Goal: Task Accomplishment & Management: Use online tool/utility

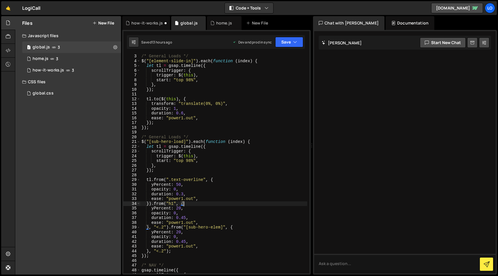
scroll to position [10, 0]
click at [110, 23] on button "New File" at bounding box center [104, 23] width 22 height 5
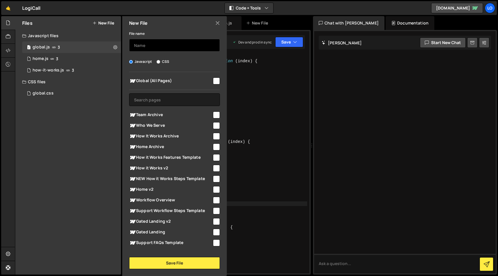
click at [165, 44] on input "text" at bounding box center [174, 45] width 91 height 13
type input "who-we-serve"
click at [175, 126] on span "Who We Serve" at bounding box center [170, 125] width 83 height 7
checkbox input "true"
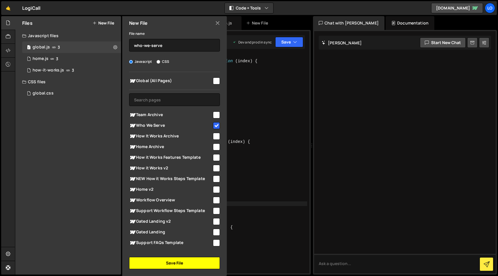
click at [200, 266] on button "Save File" at bounding box center [174, 263] width 91 height 12
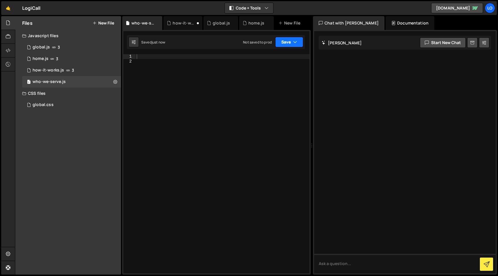
click at [295, 44] on icon "button" at bounding box center [295, 42] width 4 height 6
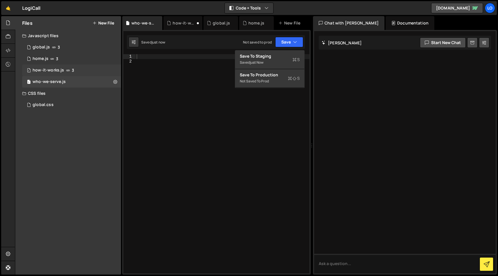
click at [85, 70] on div "1 how-it-works.js 3" at bounding box center [71, 71] width 99 height 12
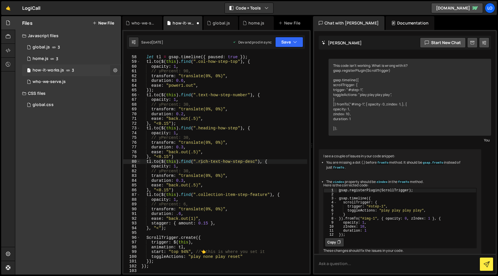
scroll to position [41, 0]
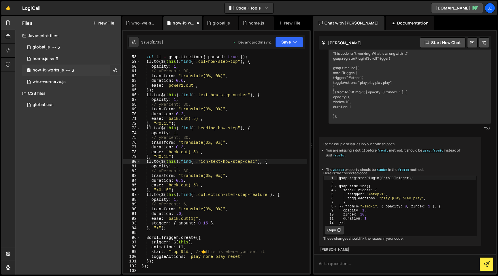
click at [115, 71] on icon at bounding box center [115, 69] width 4 height 5
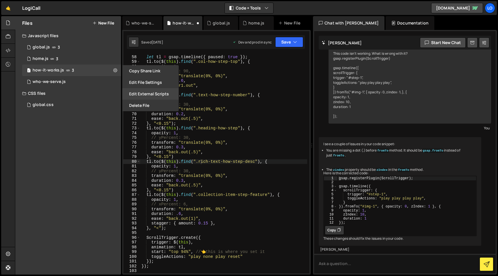
click at [164, 91] on button "Edit External Scripts" at bounding box center [150, 94] width 57 height 12
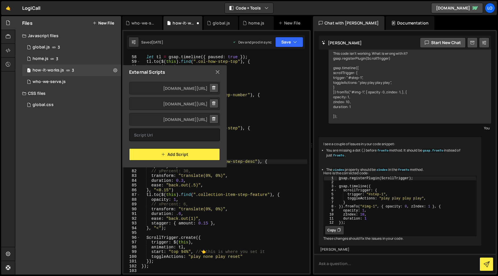
click at [217, 71] on icon at bounding box center [217, 72] width 5 height 6
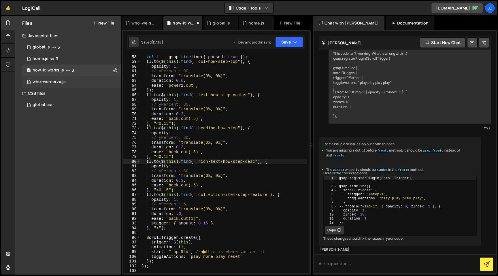
click at [98, 79] on div "1 who-we-serve.js 0" at bounding box center [71, 82] width 99 height 12
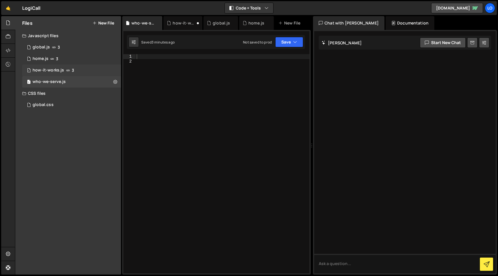
click at [90, 72] on div "1 how-it-works.js 3" at bounding box center [71, 71] width 99 height 12
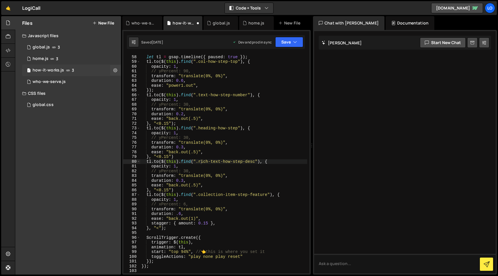
scroll to position [41, 0]
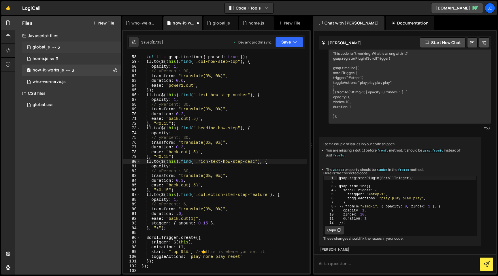
click at [89, 46] on div "1 global.js 3" at bounding box center [71, 48] width 99 height 12
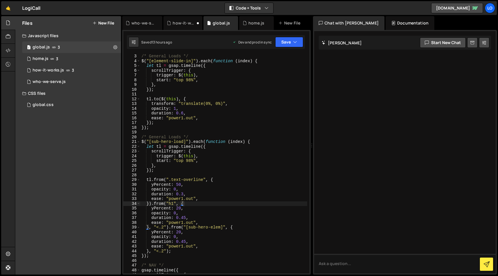
click at [275, 59] on div "/* General Loads */ $ ( "[element-slide-in]" ) . each ( function ( index ) { le…" at bounding box center [223, 168] width 167 height 229
click at [281, 140] on div "/* General Loads */ $ ( "[element-slide-in]" ) . each ( function ( index ) { le…" at bounding box center [223, 168] width 167 height 229
click at [280, 144] on div "/* General Loads */ $ ( "[element-slide-in]" ) . each ( function ( index ) { le…" at bounding box center [223, 168] width 167 height 229
click at [266, 143] on div "/* General Loads */ $ ( "[element-slide-in]" ) . each ( function ( index ) { le…" at bounding box center [223, 168] width 167 height 229
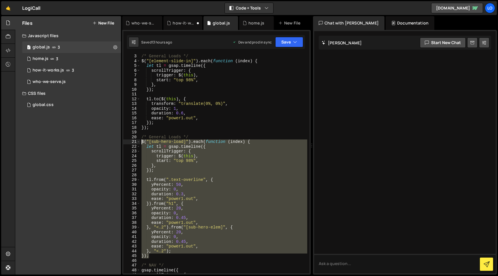
drag, startPoint x: 150, startPoint y: 256, endPoint x: 125, endPoint y: 144, distance: 115.1
click at [125, 144] on div "$("[sub-hero-load]").each(function (index) { 3 4 5 6 7 8 9 10 11 12 13 14 15 16…" at bounding box center [216, 163] width 186 height 219
type textarea "$("[sub-hero-load]").each(function (index) { let tl = gsap.timeline({"
click at [67, 82] on div "1 who-we-serve.js 0" at bounding box center [71, 82] width 99 height 12
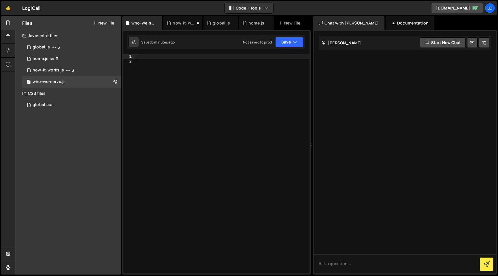
click at [208, 76] on div at bounding box center [223, 168] width 174 height 229
click at [209, 58] on div at bounding box center [223, 168] width 174 height 229
paste textarea "});"
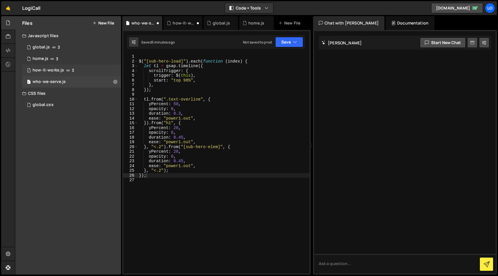
click at [92, 71] on div "1 how-it-works.js 3" at bounding box center [71, 71] width 99 height 12
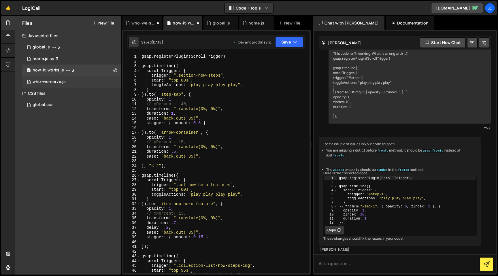
click at [64, 82] on div "who-we-serve.js" at bounding box center [49, 81] width 33 height 5
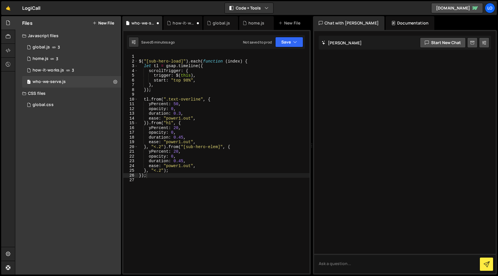
click at [252, 109] on div "$ ( "[sub-hero-load]" ) . each ( function ( index ) { let tl = gsap . timeline …" at bounding box center [224, 168] width 172 height 229
drag, startPoint x: 182, startPoint y: 61, endPoint x: 187, endPoint y: 62, distance: 5.1
click at [181, 61] on div "$ ( "[sub-hero-load]" ) . each ( function ( index ) { let tl = gsap . timeline …" at bounding box center [224, 168] width 172 height 229
type textarea "$("[sub-hero-load-2]").each(function (index) {"
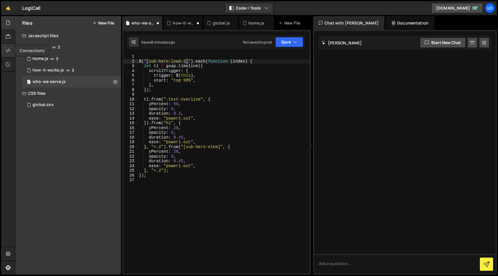
click at [9, 51] on icon at bounding box center [8, 50] width 5 height 6
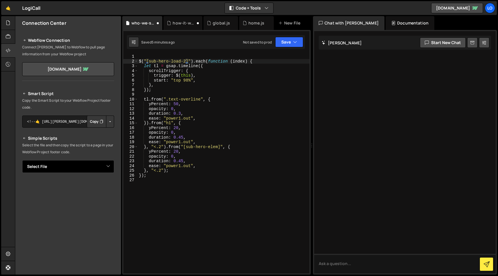
click at [103, 170] on select "Select File global.js home.js how-it-works.js global.css who-we-serve.js" at bounding box center [68, 166] width 92 height 13
select select "44744"
click at [22, 160] on select "Select File global.js home.js how-it-works.js global.css who-we-serve.js" at bounding box center [68, 166] width 92 height 13
click at [96, 190] on button "Copy" at bounding box center [97, 186] width 20 height 12
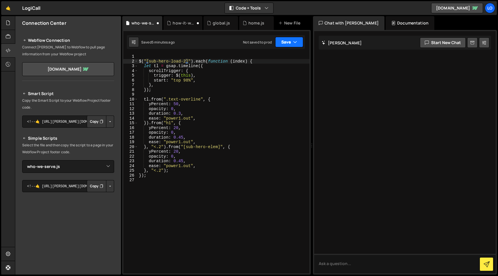
click at [299, 42] on button "Save" at bounding box center [289, 42] width 28 height 10
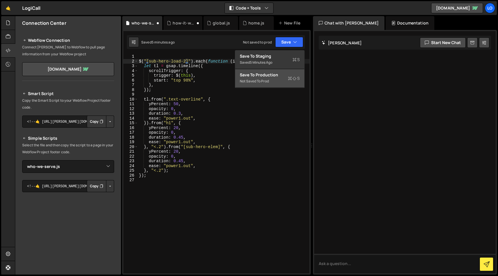
click at [292, 78] on span "S" at bounding box center [294, 79] width 12 height 6
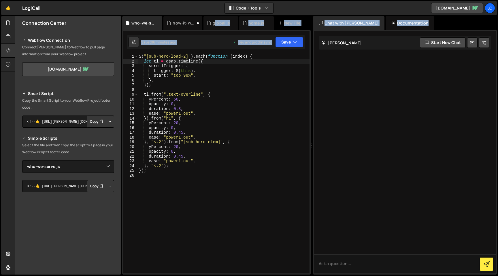
drag, startPoint x: 216, startPoint y: 22, endPoint x: 271, endPoint y: 40, distance: 58.6
click at [359, 41] on div "Files New File Javascript files 1 global.js 3 1 home.js 3 1 how-it-works.js 3 1…" at bounding box center [256, 145] width 483 height 259
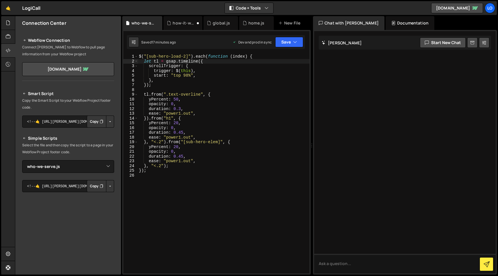
click at [361, 64] on div at bounding box center [405, 152] width 182 height 243
click at [249, 7] on button "Code + Tools" at bounding box center [249, 8] width 48 height 10
click at [253, 18] on button "Code Only" at bounding box center [249, 21] width 48 height 10
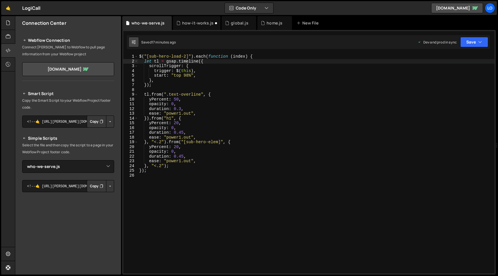
click at [132, 39] on button at bounding box center [134, 42] width 10 height 10
select select "editor"
select select "ace/theme/monokai"
type input "14"
checkbox input "true"
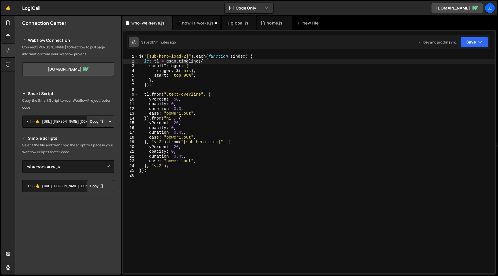
checkbox input "true"
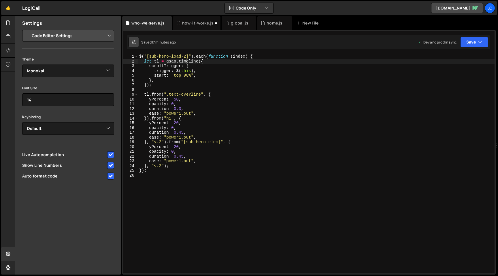
click at [132, 39] on button at bounding box center [134, 42] width 10 height 10
click at [97, 35] on select "Project Settings Code Editor Settings Chat Settings" at bounding box center [69, 35] width 85 height 13
click at [93, 70] on select "Ambiance Chaos Clouds Midnight Dracula Cobalt Gruvbox Green on Black idle Finge…" at bounding box center [68, 71] width 92 height 13
click at [22, 65] on select "Ambiance Chaos Clouds Midnight Dracula Cobalt Gruvbox Green on Black idle Finge…" at bounding box center [68, 71] width 92 height 13
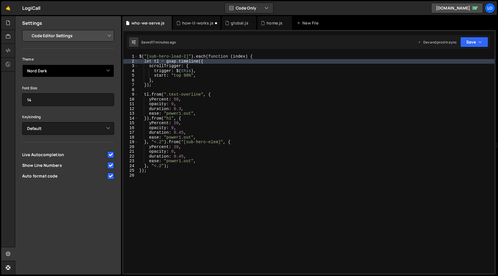
click at [94, 72] on select "Ambiance Chaos Clouds Midnight Dracula Cobalt Gruvbox Green on Black idle Finge…" at bounding box center [68, 71] width 92 height 13
select select "ace/theme/monokai"
click at [22, 65] on select "Ambiance Chaos Clouds Midnight Dracula Cobalt Gruvbox Green on Black idle Finge…" at bounding box center [68, 71] width 92 height 13
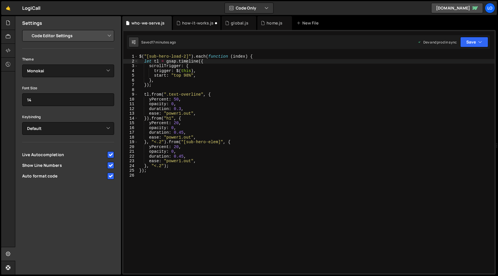
scroll to position [0, 3]
click at [338, 108] on div "$ ( "[sub-hero-load-2]" ) . each ( function ( index ) { let tl = gsap . timelin…" at bounding box center [316, 168] width 357 height 229
click at [247, 10] on button "Code Only" at bounding box center [249, 8] width 48 height 10
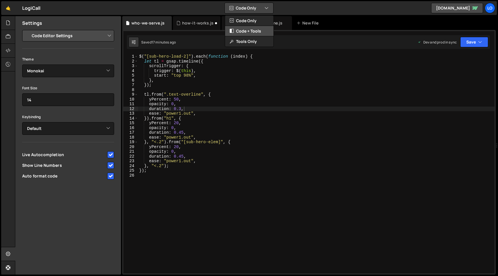
click at [259, 29] on button "Code + Tools" at bounding box center [249, 31] width 48 height 10
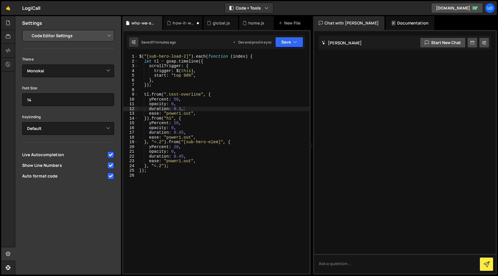
click at [263, 105] on div "$ ( "[sub-hero-load-2]" ) . each ( function ( index ) { let tl = gsap . timelin…" at bounding box center [224, 168] width 172 height 229
click at [148, 64] on div "$ ( "[sub-hero-load-2]" ) . each ( function ( index ) { let tl = gsap . timelin…" at bounding box center [224, 168] width 172 height 229
drag, startPoint x: 149, startPoint y: 57, endPoint x: 186, endPoint y: 56, distance: 36.9
click at [186, 56] on div "$ ( "[sub-hero-load-2]" ) . each ( function ( index ) { let tl = gsap . timelin…" at bounding box center [224, 168] width 172 height 229
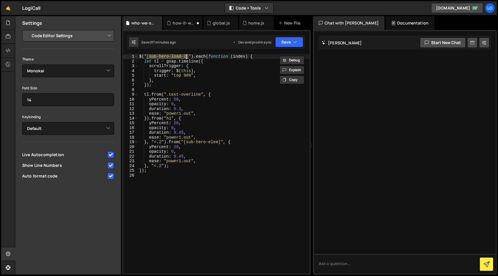
click at [211, 78] on div "$ ( "[sub-hero-load-2]" ) . each ( function ( index ) { let tl = gsap . timelin…" at bounding box center [224, 168] width 172 height 229
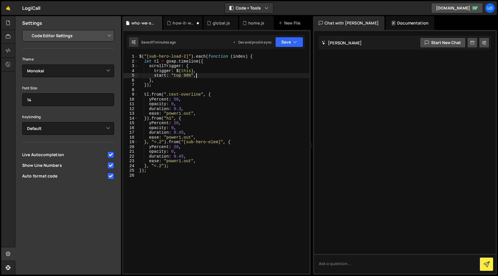
click at [247, 141] on div "$ ( "[sub-hero-load-2]" ) . each ( function ( index ) { let tl = gsap . timelin…" at bounding box center [224, 168] width 172 height 229
drag, startPoint x: 183, startPoint y: 144, endPoint x: 220, endPoint y: 142, distance: 37.2
click at [220, 142] on div "$ ( "[sub-hero-load-2]" ) . each ( function ( index ) { let tl = gsap . timelin…" at bounding box center [224, 168] width 172 height 229
paste textarea "card-wws-hero-type"
click at [155, 57] on div "$ ( "[sub-hero-load-2]" ) . each ( function ( index ) { let tl = gsap . timelin…" at bounding box center [224, 168] width 172 height 229
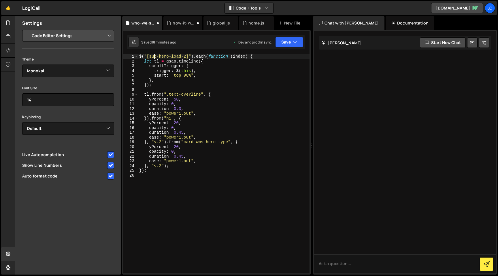
drag, startPoint x: 155, startPoint y: 57, endPoint x: 162, endPoint y: 58, distance: 7.6
click at [156, 57] on div "$ ( "[sub-hero-load-2]" ) . each ( function ( index ) { let tl = gsap . timelin…" at bounding box center [224, 168] width 172 height 229
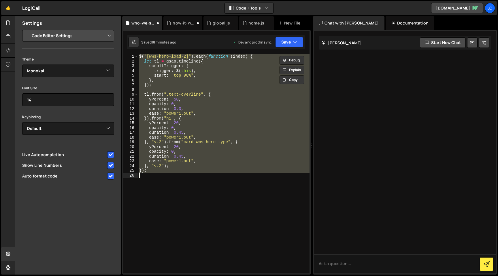
click at [185, 57] on div "$ ( "[wws-hero-load-2]" ) . each ( function ( index ) { let tl = gsap . timelin…" at bounding box center [224, 163] width 172 height 219
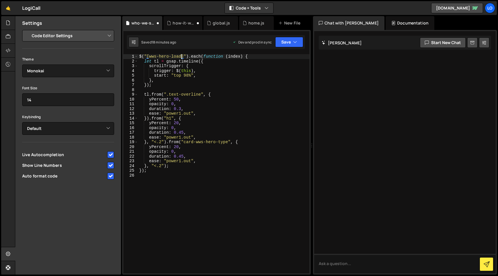
click at [184, 144] on div "$ ( "[wws-hero-load]" ) . each ( function ( index ) { let tl = gsap . timeline …" at bounding box center [224, 168] width 172 height 229
click at [204, 162] on div "$ ( "[wws-hero-load]" ) . each ( function ( index ) { let tl = gsap . timeline …" at bounding box center [224, 168] width 172 height 229
type textarea "ease: "power1.out","
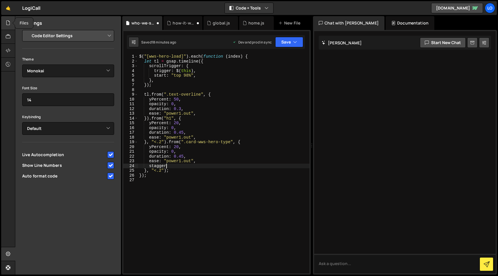
type textarea "stagger"
click at [9, 21] on icon at bounding box center [8, 23] width 5 height 6
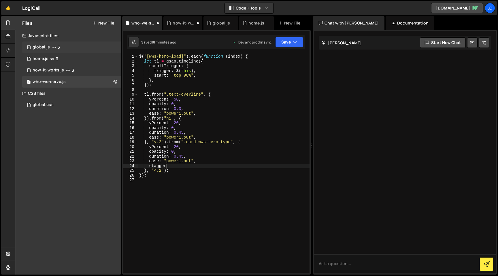
click at [48, 45] on div "global.js" at bounding box center [41, 47] width 17 height 5
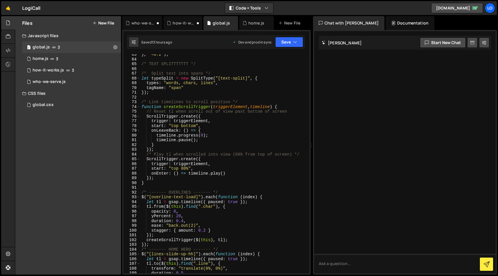
scroll to position [338, 0]
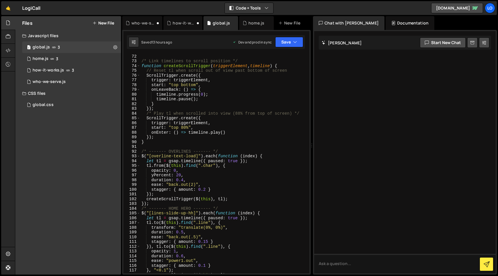
type textarea "stagger: { amount: 0.2 }"
drag, startPoint x: 150, startPoint y: 190, endPoint x: 228, endPoint y: 188, distance: 77.9
click at [228, 188] on div "/* Link timelines to scroll position */ function createScrollTrigger ( triggerE…" at bounding box center [223, 168] width 167 height 229
click at [57, 84] on div "who-we-serve.js" at bounding box center [49, 81] width 33 height 5
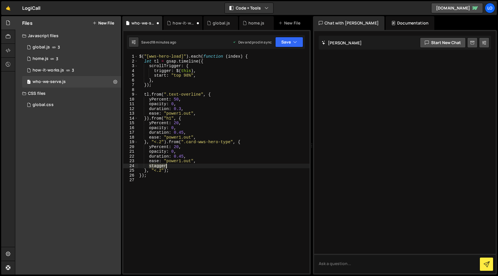
drag, startPoint x: 149, startPoint y: 166, endPoint x: 195, endPoint y: 167, distance: 46.7
click at [195, 167] on div "$ ( "[wws-hero-load]" ) . each ( function ( index ) { let tl = gsap . timeline …" at bounding box center [224, 168] width 172 height 229
paste textarea "stagger: { amount: 0.2 }"
click at [294, 45] on button "Save" at bounding box center [289, 42] width 28 height 10
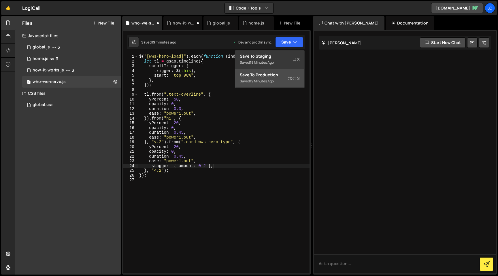
click at [285, 83] on div "Saved 19 minutes ago" at bounding box center [270, 81] width 60 height 7
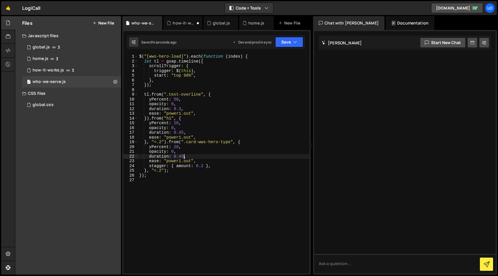
scroll to position [0, 3]
drag, startPoint x: 184, startPoint y: 157, endPoint x: 180, endPoint y: 157, distance: 4.6
click at [180, 157] on div "$ ( "[wws-hero-load]" ) . each ( function ( index ) { let tl = gsap . timeline …" at bounding box center [224, 168] width 172 height 229
click at [210, 130] on div "$ ( "[wws-hero-load]" ) . each ( function ( index ) { let tl = gsap . timeline …" at bounding box center [224, 168] width 172 height 229
click at [202, 165] on div "$ ( "[wws-hero-load]" ) . each ( function ( index ) { let tl = gsap . timeline …" at bounding box center [224, 168] width 172 height 229
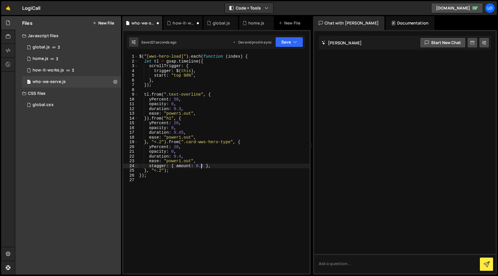
scroll to position [0, 5]
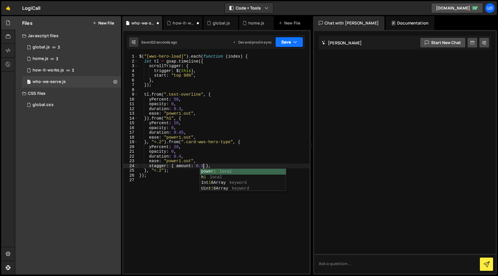
click at [294, 37] on button "Save" at bounding box center [289, 42] width 28 height 10
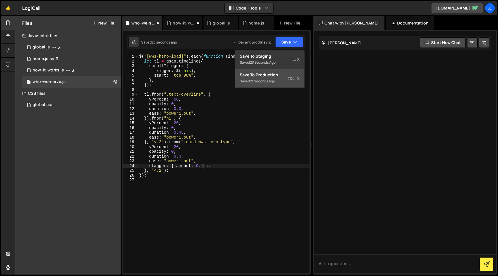
click at [292, 73] on div "Save to Production S" at bounding box center [270, 75] width 60 height 6
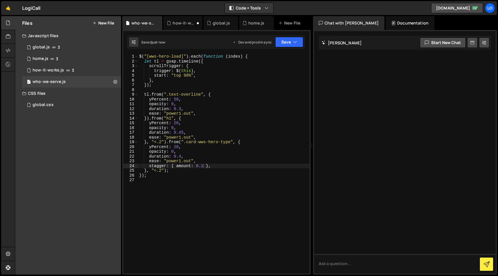
scroll to position [0, 3]
drag, startPoint x: 181, startPoint y: 156, endPoint x: 223, endPoint y: 147, distance: 43.2
click at [179, 156] on div "$ ( "[wws-hero-load]" ) . each ( function ( index ) { let tl = gsap . timeline …" at bounding box center [224, 168] width 172 height 229
type textarea "duration: 0.3,"
click at [290, 41] on button "Save" at bounding box center [289, 42] width 28 height 10
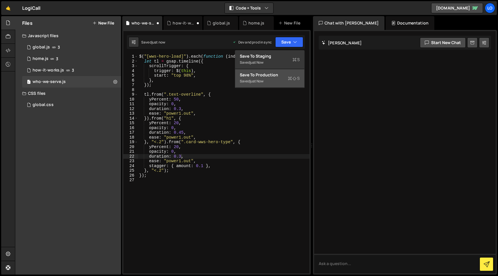
click at [292, 74] on div "Save to Production S" at bounding box center [270, 75] width 60 height 6
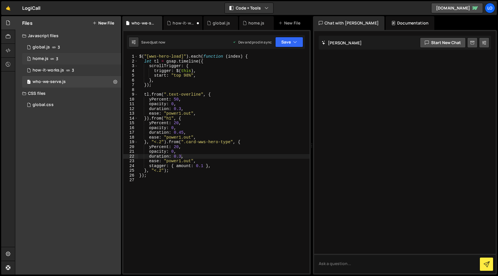
click at [75, 58] on div "1 home.js 3" at bounding box center [71, 59] width 99 height 12
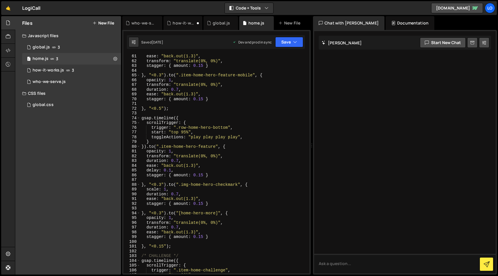
type textarea "ease: "back.out(1.3)","
drag, startPoint x: 146, startPoint y: 168, endPoint x: 230, endPoint y: 166, distance: 84.8
click at [230, 166] on div "ease : "back.out(1.3)" , transform : "translate(0%, 0%)" , stagger : { amount :…" at bounding box center [223, 168] width 167 height 229
click at [73, 82] on div "1 who-we-serve.js 0" at bounding box center [71, 82] width 99 height 12
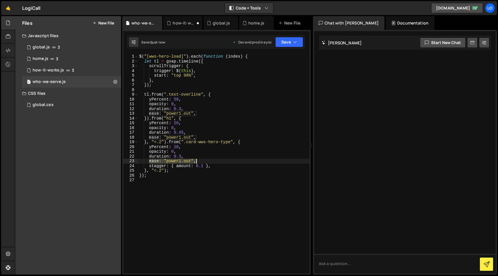
drag, startPoint x: 149, startPoint y: 162, endPoint x: 225, endPoint y: 159, distance: 76.2
click at [215, 161] on div "$ ( "[wws-hero-load]" ) . each ( function ( index ) { let tl = gsap . timeline …" at bounding box center [224, 168] width 172 height 229
paste textarea "back.out(1.3)"
click at [292, 46] on button "Save" at bounding box center [289, 42] width 28 height 10
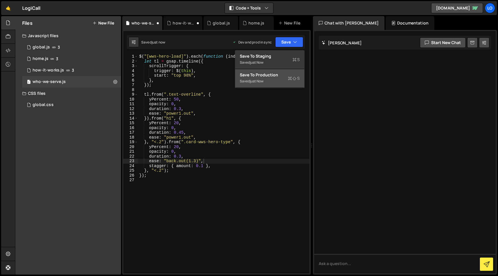
click at [289, 72] on button "Save to Production S Saved just now" at bounding box center [269, 78] width 69 height 19
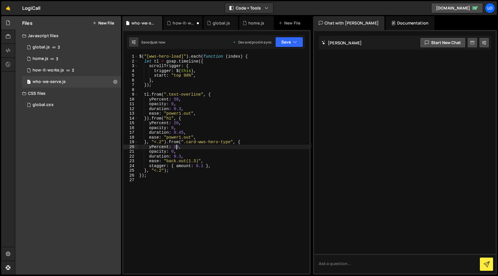
click at [177, 146] on div "$ ( "[wws-hero-load]" ) . each ( function ( index ) { let tl = gsap . timeline …" at bounding box center [224, 168] width 172 height 229
drag, startPoint x: 177, startPoint y: 146, endPoint x: 191, endPoint y: 148, distance: 14.5
click at [184, 147] on div "$ ( "[wws-hero-load]" ) . each ( function ( index ) { let tl = gsap . timeline …" at bounding box center [224, 168] width 172 height 229
click at [192, 127] on div "$ ( "[wws-hero-load]" ) . each ( function ( index ) { let tl = gsap . timeline …" at bounding box center [224, 168] width 172 height 229
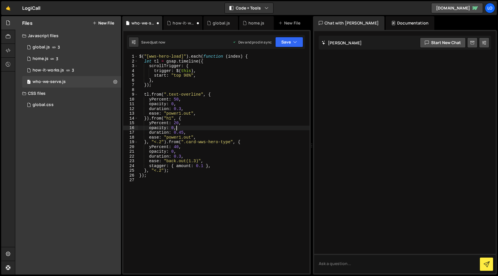
scroll to position [0, 2]
drag, startPoint x: 181, startPoint y: 155, endPoint x: 178, endPoint y: 155, distance: 2.9
click at [178, 155] on div "$ ( "[wws-hero-load]" ) . each ( function ( index ) { let tl = gsap . timeline …" at bounding box center [224, 168] width 172 height 229
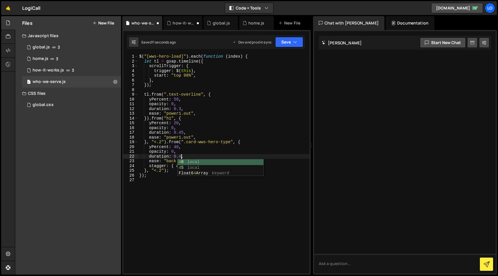
scroll to position [0, 3]
click at [283, 43] on button "Save" at bounding box center [289, 42] width 28 height 10
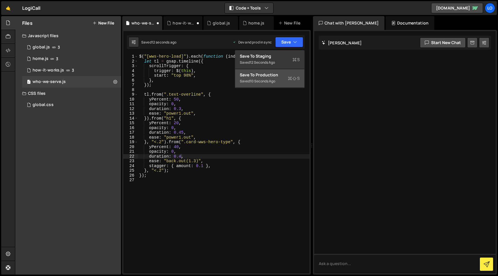
click at [280, 78] on div "Saved 10 seconds ago" at bounding box center [270, 81] width 60 height 7
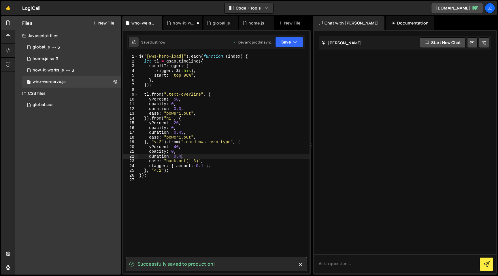
click at [203, 165] on div "$ ( "[wws-hero-load]" ) . each ( function ( index ) { let tl = gsap . timeline …" at bounding box center [224, 168] width 172 height 229
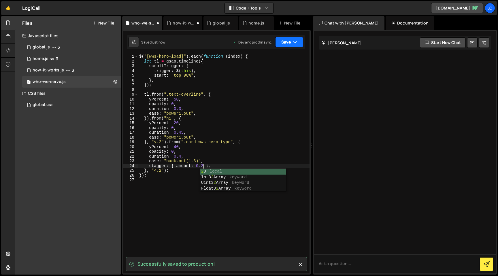
drag, startPoint x: 293, startPoint y: 41, endPoint x: 293, endPoint y: 46, distance: 4.9
click at [293, 41] on button "Save" at bounding box center [289, 42] width 28 height 10
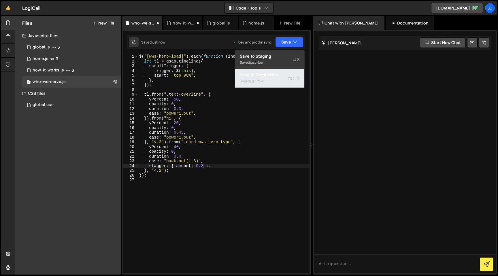
drag, startPoint x: 288, startPoint y: 73, endPoint x: 373, endPoint y: 65, distance: 86.0
click at [288, 73] on div "Save to Production S" at bounding box center [270, 75] width 60 height 6
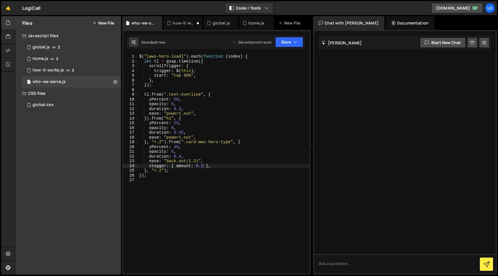
scroll to position [0, 4]
click at [194, 161] on div "$ ( "[wws-hero-load]" ) . each ( function ( index ) { let tl = gsap . timeline …" at bounding box center [224, 168] width 172 height 229
click at [179, 147] on div "$ ( "[wws-hero-load]" ) . each ( function ( index ) { let tl = gsap . timeline …" at bounding box center [224, 168] width 172 height 229
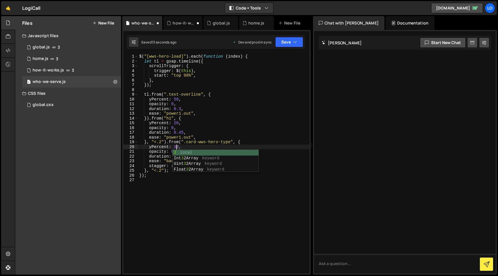
click at [191, 143] on div "$ ( "[wws-hero-load]" ) . each ( function ( index ) { let tl = gsap . timeline …" at bounding box center [224, 168] width 172 height 229
click at [180, 156] on div "$ ( "[wws-hero-load]" ) . each ( function ( index ) { let tl = gsap . timeline …" at bounding box center [224, 168] width 172 height 229
click at [299, 39] on button "Save" at bounding box center [289, 42] width 28 height 10
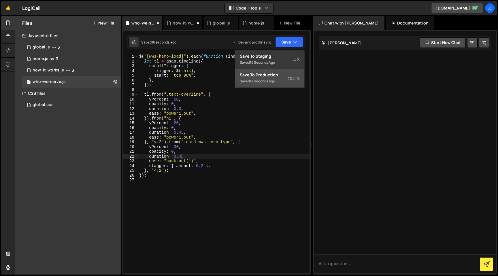
click at [286, 69] on button "Save to Production S Saved 14 seconds ago" at bounding box center [269, 78] width 69 height 19
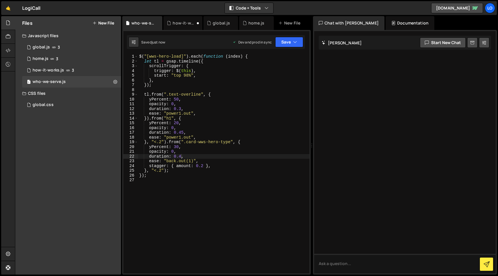
click at [204, 167] on div "$ ( "[wws-hero-load]" ) . each ( function ( index ) { let tl = gsap . timeline …" at bounding box center [224, 168] width 172 height 229
click at [293, 43] on button "Save" at bounding box center [289, 42] width 28 height 10
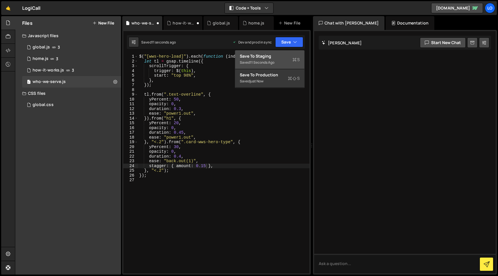
click at [295, 65] on div "Saved 11 seconds ago" at bounding box center [270, 62] width 60 height 7
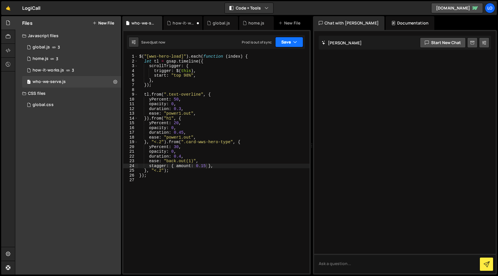
click at [299, 39] on button "Save" at bounding box center [289, 42] width 28 height 10
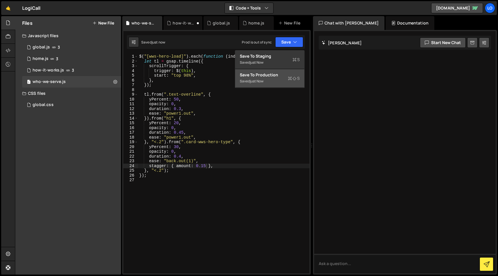
click at [289, 78] on icon at bounding box center [290, 79] width 4 height 6
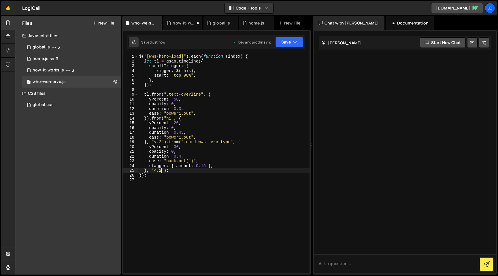
scroll to position [0, 2]
click at [159, 172] on div "$ ( "[wws-hero-load]" ) . each ( function ( index ) { let tl = gsap . timeline …" at bounding box center [224, 168] width 172 height 229
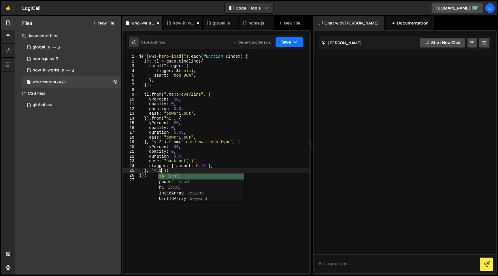
drag, startPoint x: 286, startPoint y: 44, endPoint x: 288, endPoint y: 72, distance: 28.6
click at [286, 44] on button "Save" at bounding box center [289, 42] width 28 height 10
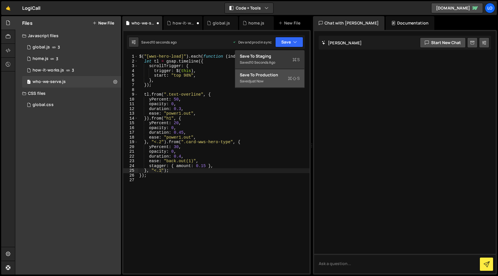
click at [287, 80] on div "Saved just now" at bounding box center [270, 81] width 60 height 7
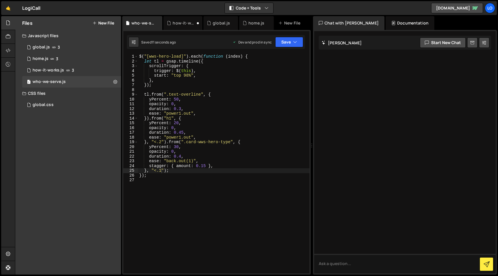
click at [225, 167] on div "$ ( "[wws-hero-load]" ) . each ( function ( index ) { let tl = gsap . timeline …" at bounding box center [224, 168] width 172 height 229
click at [220, 155] on div "$ ( "[wws-hero-load]" ) . each ( function ( index ) { let tl = gsap . timeline …" at bounding box center [224, 168] width 172 height 229
click at [220, 145] on div "$ ( "[wws-hero-load]" ) . each ( function ( index ) { let tl = gsap . timeline …" at bounding box center [224, 168] width 172 height 229
type textarea "yPercent: 30,"
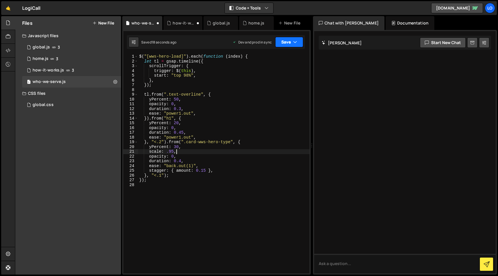
click at [290, 41] on button "Save" at bounding box center [289, 42] width 28 height 10
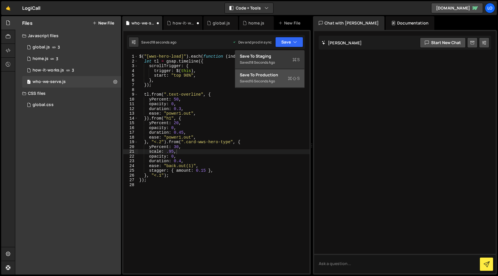
click at [286, 85] on button "Save to Production S Saved 16 seconds ago" at bounding box center [269, 78] width 69 height 19
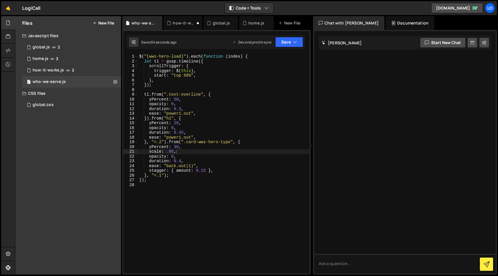
click at [220, 164] on div "$ ( "[wws-hero-load]" ) . each ( function ( index ) { let tl = gsap . timeline …" at bounding box center [224, 168] width 172 height 229
click at [192, 166] on div "$ ( "[wws-hero-load]" ) . each ( function ( index ) { let tl = gsap . timeline …" at bounding box center [224, 168] width 172 height 229
click at [295, 37] on button "Save" at bounding box center [289, 42] width 28 height 10
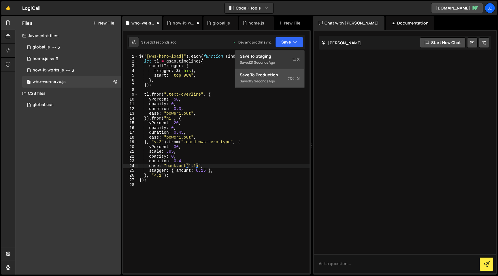
click at [292, 72] on div "Save to Production S" at bounding box center [270, 75] width 60 height 6
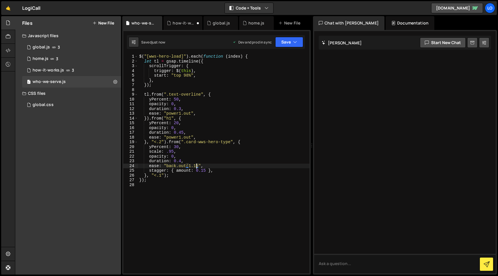
click at [197, 167] on div "$ ( "[wws-hero-load]" ) . each ( function ( index ) { let tl = gsap . timeline …" at bounding box center [224, 168] width 172 height 229
click at [295, 44] on icon "button" at bounding box center [295, 42] width 4 height 6
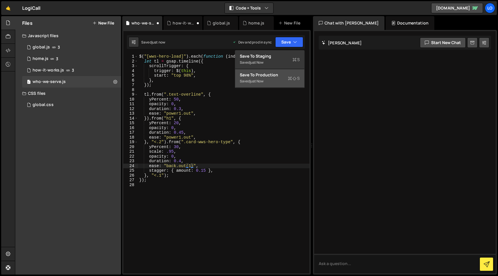
click at [290, 79] on icon at bounding box center [290, 79] width 4 height 6
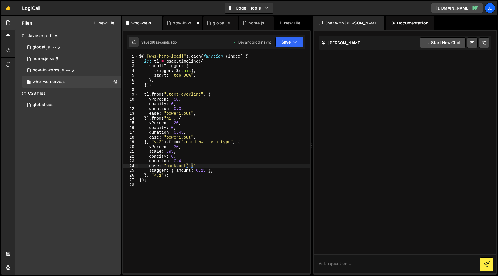
scroll to position [0, 2]
click at [252, 176] on div "$ ( "[wws-hero-load]" ) . each ( function ( index ) { let tl = gsap . timeline …" at bounding box center [224, 168] width 172 height 229
click at [261, 144] on div "$ ( "[wws-hero-load]" ) . each ( function ( index ) { let tl = gsap . timeline …" at bounding box center [224, 168] width 172 height 229
drag, startPoint x: 150, startPoint y: 114, endPoint x: 216, endPoint y: 111, distance: 66.7
click at [216, 111] on div "$ ( "[wws-hero-load]" ) . each ( function ( index ) { let tl = gsap . timeline …" at bounding box center [224, 168] width 172 height 229
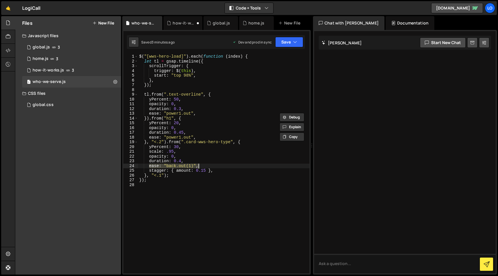
drag, startPoint x: 150, startPoint y: 166, endPoint x: 218, endPoint y: 164, distance: 68.7
click at [218, 164] on div "$ ( "[wws-hero-load]" ) . each ( function ( index ) { let tl = gsap . timeline …" at bounding box center [224, 168] width 172 height 229
paste textarea "power1.out"
click at [290, 44] on button "Save" at bounding box center [289, 42] width 28 height 10
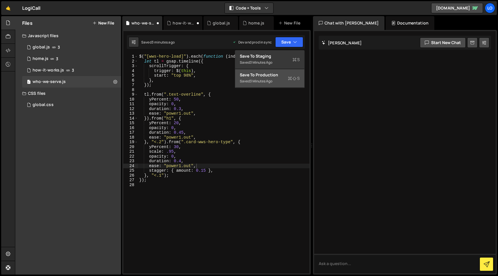
click at [288, 79] on icon at bounding box center [290, 79] width 4 height 6
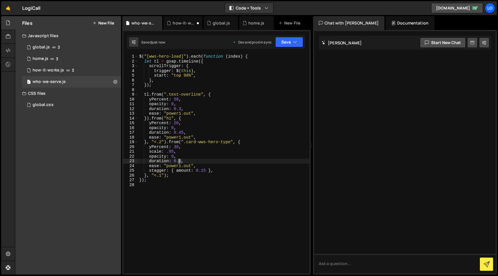
click at [179, 161] on div "$ ( "[wws-hero-load]" ) . each ( function ( index ) { let tl = gsap . timeline …" at bounding box center [224, 168] width 172 height 229
click at [208, 143] on div "$ ( "[wws-hero-load]" ) . each ( function ( index ) { let tl = gsap . timeline …" at bounding box center [224, 168] width 172 height 229
click at [284, 43] on button "Save" at bounding box center [289, 42] width 28 height 10
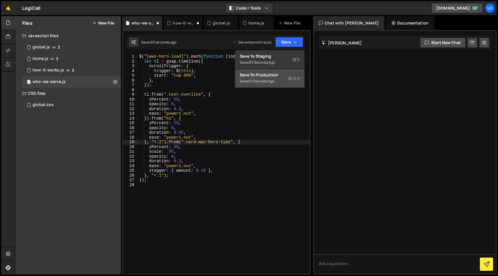
click at [294, 76] on icon at bounding box center [295, 79] width 4 height 6
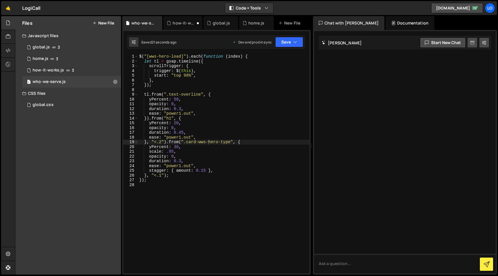
click at [266, 172] on div "$ ( "[wws-hero-load]" ) . each ( function ( index ) { let tl = gsap . timeline …" at bounding box center [224, 168] width 172 height 229
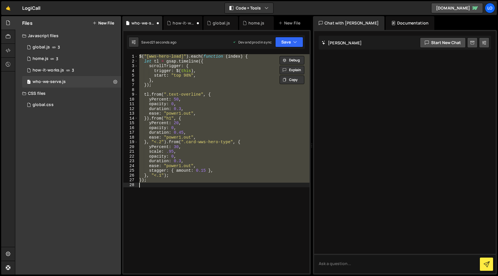
scroll to position [0, 0]
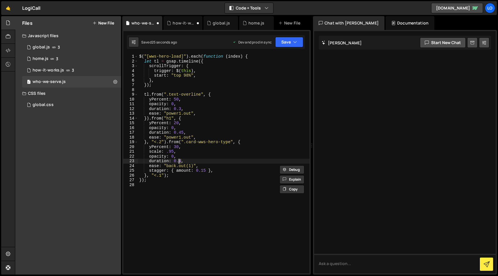
drag, startPoint x: 181, startPoint y: 160, endPoint x: 179, endPoint y: 161, distance: 2.9
click at [179, 161] on div "$ ( "[wws-hero-load]" ) . each ( function ( index ) { let tl = gsap . timeline …" at bounding box center [224, 168] width 172 height 229
click at [207, 147] on div "$ ( "[wws-hero-load]" ) . each ( function ( index ) { let tl = gsap . timeline …" at bounding box center [224, 168] width 172 height 229
drag, startPoint x: 206, startPoint y: 172, endPoint x: 202, endPoint y: 172, distance: 4.3
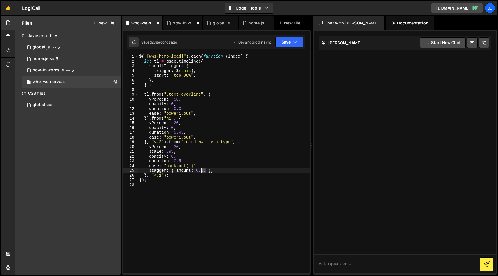
click at [202, 172] on div "$ ( "[wws-hero-load]" ) . each ( function ( index ) { let tl = gsap . timeline …" at bounding box center [224, 168] width 172 height 229
type textarea "stagger: { amount: 0.2 },"
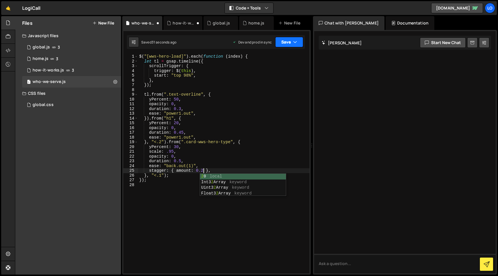
click at [288, 43] on button "Save" at bounding box center [289, 42] width 28 height 10
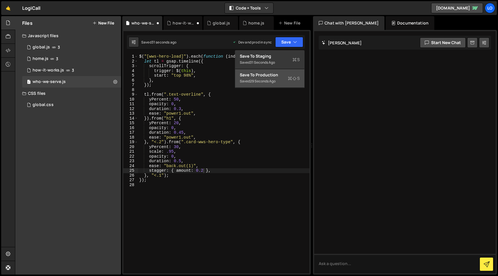
click at [290, 79] on icon at bounding box center [290, 79] width 4 height 6
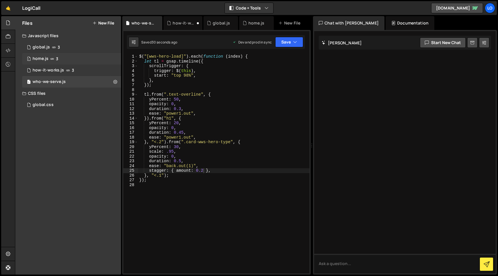
click at [71, 57] on div "1 home.js 3" at bounding box center [71, 59] width 99 height 12
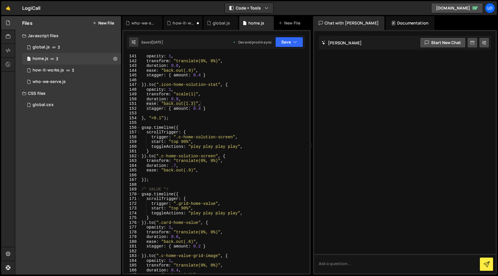
scroll to position [714, 0]
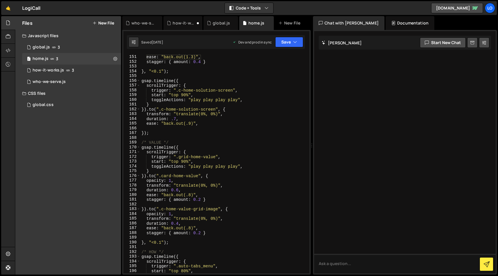
click at [263, 164] on div "duration : 0.8 , ease : "back.out(1.3)" , stagger : { amount : 0.4 } } , "<0.1"…" at bounding box center [223, 164] width 167 height 229
click at [273, 152] on div "duration : 0.8 , ease : "back.out(1.3)" , stagger : { amount : 0.4 } } , "<0.1"…" at bounding box center [223, 164] width 167 height 229
click at [273, 155] on div "duration : 0.8 , ease : "back.out(1.3)" , stagger : { amount : 0.4 } } , "<0.1"…" at bounding box center [223, 164] width 167 height 229
click at [167, 243] on div "duration : 0.8 , ease : "back.out(1.3)" , stagger : { amount : 0.4 } } , "<0.1"…" at bounding box center [223, 164] width 167 height 229
click at [195, 244] on div "duration : 0.8 , ease : "back.out(1.3)" , stagger : { amount : 0.4 } } , "<0.1"…" at bounding box center [223, 164] width 167 height 229
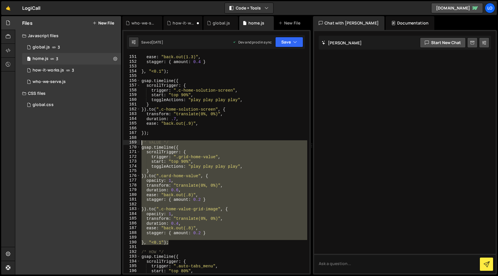
drag, startPoint x: 181, startPoint y: 243, endPoint x: 132, endPoint y: 142, distance: 112.2
click at [132, 142] on div "}, "<0.1"); 150 151 152 153 154 155 156 157 158 159 160 161 162 163 164 165 166…" at bounding box center [216, 163] width 186 height 219
type textarea "/* VALUE */ gsap.timeline({"
click at [62, 84] on div "who-we-serve.js" at bounding box center [49, 81] width 33 height 5
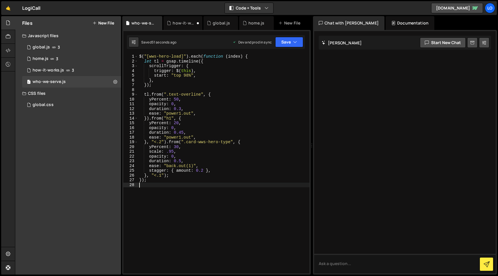
click at [245, 231] on div "$ ( "[wws-hero-load]" ) . each ( function ( index ) { let tl = gsap . timeline …" at bounding box center [224, 168] width 172 height 229
paste textarea "}, "<0.1");"
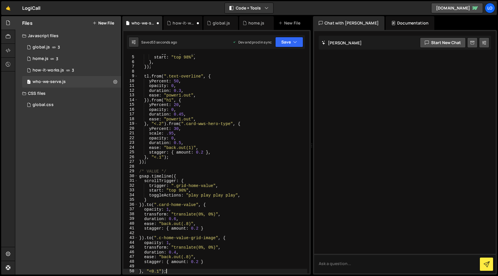
scroll to position [18, 0]
click at [162, 207] on div "trigger : $ ( this ) , start : "top 98%" , } , }) ; tl . from ( ".text-overline…" at bounding box center [222, 164] width 169 height 229
drag, startPoint x: 158, startPoint y: 205, endPoint x: 195, endPoint y: 204, distance: 37.2
click at [195, 204] on div "trigger : $ ( this ) , start : "top 98%" , } , }) ; tl . from ( ".text-overline…" at bounding box center [222, 164] width 169 height 229
paste textarea "wws-fab"
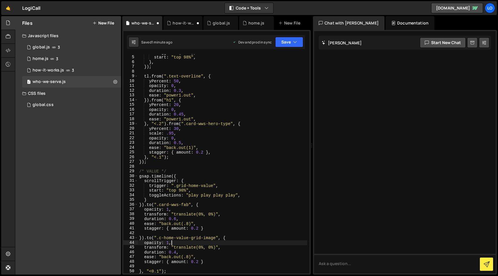
click at [246, 241] on div "trigger : $ ( this ) , start : "top 98%" , } , }) ; tl . from ( ".text-overline…" at bounding box center [222, 164] width 169 height 229
click at [247, 237] on div "trigger : $ ( this ) , start : "top 98%" , } , }) ; tl . from ( ".text-overline…" at bounding box center [222, 164] width 169 height 229
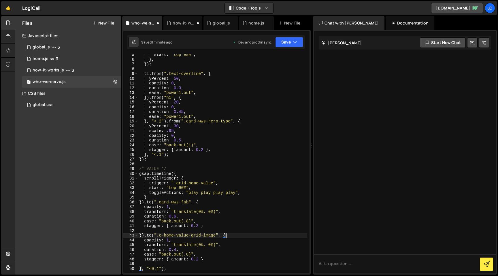
scroll to position [35, 0]
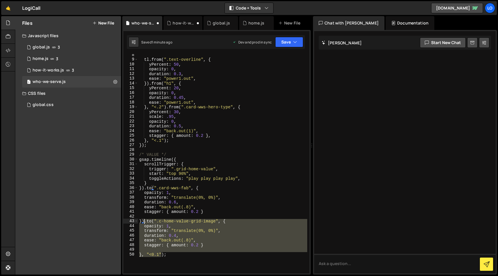
drag, startPoint x: 162, startPoint y: 254, endPoint x: 143, endPoint y: 223, distance: 35.9
click at [143, 223] on div "tl . from ( ".text-overline" , { yPercent : 50 , opacity : 0 , duration : 0.3 ,…" at bounding box center [222, 166] width 169 height 229
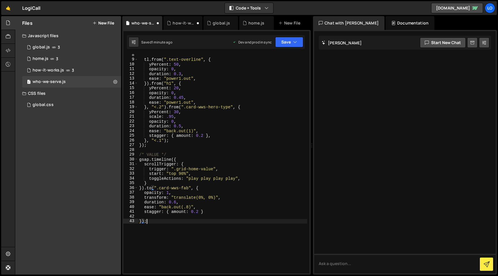
click at [189, 226] on div "tl . from ( ".text-overline" , { yPercent : 50 , opacity : 0 , duration : 0.3 ,…" at bounding box center [222, 166] width 169 height 229
drag, startPoint x: 188, startPoint y: 187, endPoint x: 159, endPoint y: 188, distance: 29.4
click at [159, 188] on div "tl . from ( ".text-overline" , { yPercent : 50 , opacity : 0 , duration : 0.3 ,…" at bounding box center [222, 166] width 169 height 229
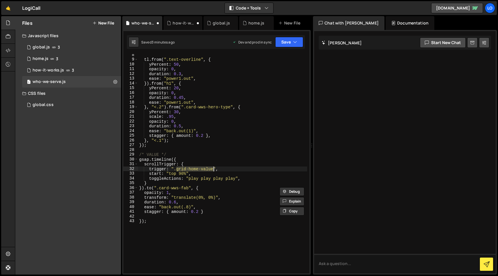
drag, startPoint x: 177, startPoint y: 170, endPoint x: 213, endPoint y: 170, distance: 36.6
click at [213, 170] on div "tl . from ( ".text-overline" , { yPercent : 50 , opacity : 0 , duration : 0.3 ,…" at bounding box center [222, 166] width 169 height 229
paste textarea "col-wws-fab-grid"
click at [291, 41] on button "Save" at bounding box center [289, 42] width 28 height 10
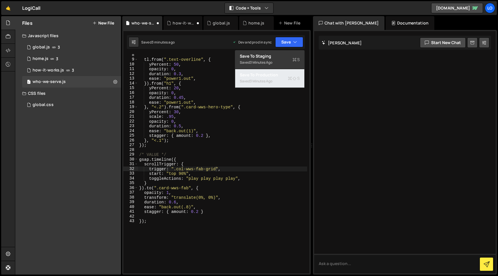
click at [285, 75] on div "Save to Production S" at bounding box center [270, 75] width 60 height 6
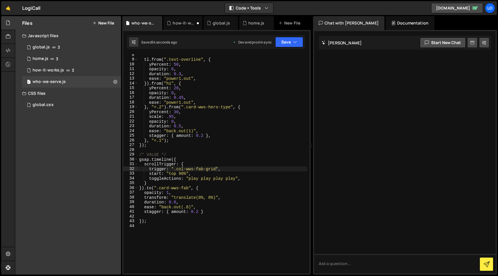
click at [204, 223] on div "tl . from ( ".text-overline" , { yPercent : 50 , opacity : 0 , duration : 0.3 ,…" at bounding box center [222, 166] width 169 height 229
click at [154, 157] on div "tl . from ( ".text-overline" , { yPercent : 50 , opacity : 0 , duration : 0.3 ,…" at bounding box center [222, 166] width 169 height 229
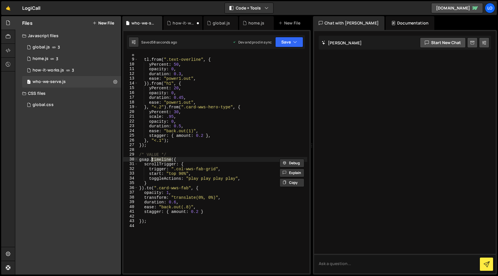
click at [154, 153] on div "tl . from ( ".text-overline" , { yPercent : 50 , opacity : 0 , duration : 0.3 ,…" at bounding box center [222, 166] width 169 height 229
click at [232, 155] on div "tl . from ( ".text-overline" , { yPercent : 50 , opacity : 0 , duration : 0.3 ,…" at bounding box center [222, 166] width 169 height 229
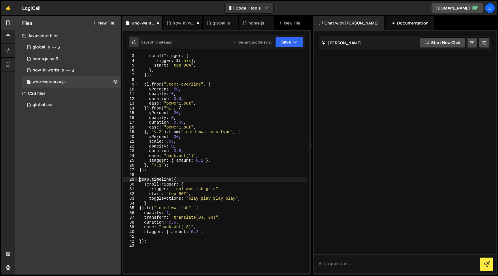
scroll to position [10, 0]
click at [300, 40] on button "Save" at bounding box center [289, 42] width 28 height 10
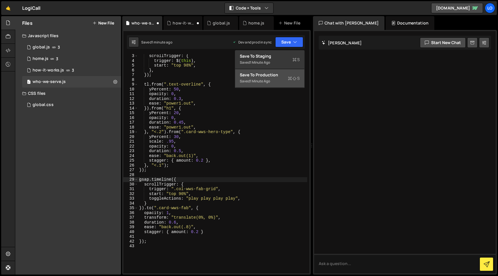
click at [287, 73] on div "Save to Production S" at bounding box center [270, 75] width 60 height 6
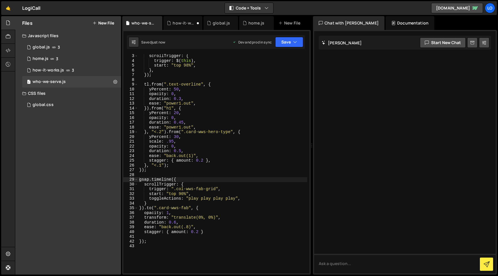
click at [167, 186] on div "scrollTrigger : { trigger : $ ( this ) , start : "top 98%" , } , }) ; tl . from…" at bounding box center [222, 168] width 169 height 229
click at [179, 172] on div "scrollTrigger : { trigger : $ ( this ) , start : "top 98%" , } , }) ; tl . from…" at bounding box center [222, 168] width 169 height 229
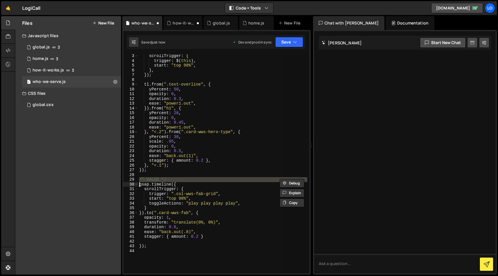
click at [155, 179] on div "scrollTrigger : { trigger : $ ( this ) , start : "top 98%" , } , }) ; tl . from…" at bounding box center [222, 163] width 169 height 219
click at [155, 179] on div "scrollTrigger : { trigger : $ ( this ) , start : "top 98%" , } , }) ; tl . from…" at bounding box center [222, 168] width 169 height 229
click at [224, 181] on div "scrollTrigger : { trigger : $ ( this ) , start : "top 98%" , } , }) ; tl . from…" at bounding box center [222, 168] width 169 height 229
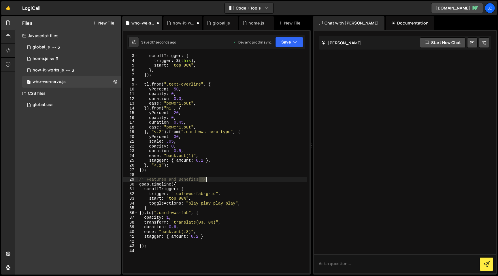
click at [224, 181] on div "scrollTrigger : { trigger : $ ( this ) , start : "top 98%" , } , }) ; tl . from…" at bounding box center [222, 168] width 169 height 229
click at [168, 246] on div "scrollTrigger : { trigger : $ ( this ) , start : "top 98%" , } , }) ; tl . from…" at bounding box center [222, 168] width 169 height 229
type textarea "});"
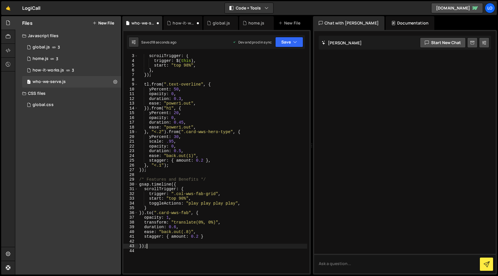
click at [172, 240] on div "scrollTrigger : { trigger : $ ( this ) , start : "top 98%" , } , }) ; tl . from…" at bounding box center [222, 168] width 169 height 229
type textarea "stagger: { amount: 0.2 }"
click at [230, 239] on div "scrollTrigger : { trigger : $ ( this ) , start : "top 98%" , } , }) ; tl . from…" at bounding box center [222, 168] width 169 height 229
click at [226, 244] on div "scrollTrigger : { trigger : $ ( this ) , start : "top 98%" , } , }) ; tl . from…" at bounding box center [222, 168] width 169 height 229
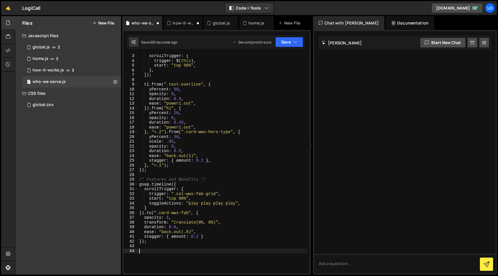
paste textarea
drag, startPoint x: 147, startPoint y: 251, endPoint x: 199, endPoint y: 250, distance: 52.2
click at [199, 250] on div "scrollTrigger : { trigger : $ ( this ) , start : "top 98%" , } , }) ; tl . from…" at bounding box center [222, 168] width 169 height 229
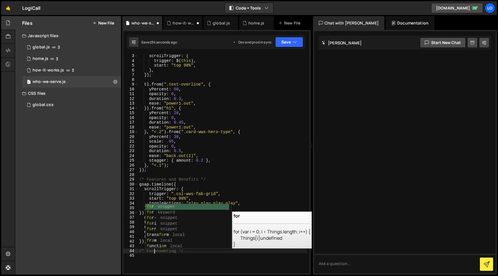
scroll to position [0, 1]
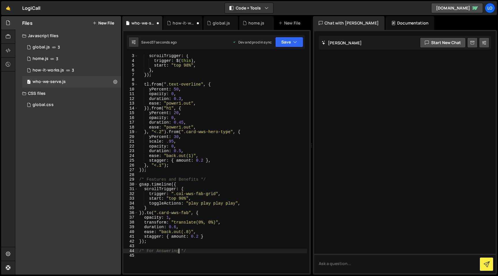
click at [180, 249] on div "scrollTrigger : { trigger : $ ( this ) , start : "top 98%" , } , }) ; tl . from…" at bounding box center [222, 168] width 169 height 229
type textarea "/* For Answering Services */"
click at [205, 226] on div "scrollTrigger : { trigger : $ ( this ) , start : "top 98%" , } , }) ; tl . from…" at bounding box center [222, 168] width 169 height 229
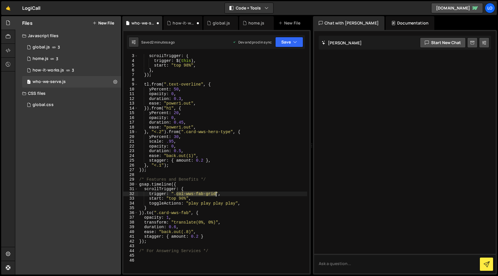
drag, startPoint x: 176, startPoint y: 194, endPoint x: 216, endPoint y: 194, distance: 39.8
click at [216, 194] on div "scrollTrigger : { trigger : $ ( this ) , start : "top 98%" , } , }) ; tl . from…" at bounding box center [222, 168] width 169 height 229
paste textarea "row-wws-ans"
click at [232, 226] on div "scrollTrigger : { trigger : $ ( this ) , start : "top 98%" , } , }) ; tl . from…" at bounding box center [222, 168] width 169 height 229
click at [229, 234] on div "scrollTrigger : { trigger : $ ( this ) , start : "top 98%" , } , }) ; tl . from…" at bounding box center [222, 168] width 169 height 229
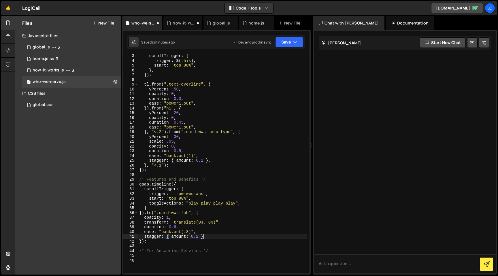
click at [218, 211] on div "scrollTrigger : { trigger : $ ( this ) , start : "top 98%" , } , }) ; tl . from…" at bounding box center [222, 168] width 169 height 229
drag, startPoint x: 159, startPoint y: 214, endPoint x: 190, endPoint y: 215, distance: 31.2
click at [190, 215] on div "scrollTrigger : { trigger : $ ( this ) , start : "top 98%" , } , }) ; tl . from…" at bounding box center [222, 168] width 169 height 229
paste textarea "ans"
click at [236, 229] on div "scrollTrigger : { trigger : $ ( this ) , start : "top 98%" , } , }) ; tl . from…" at bounding box center [222, 168] width 169 height 229
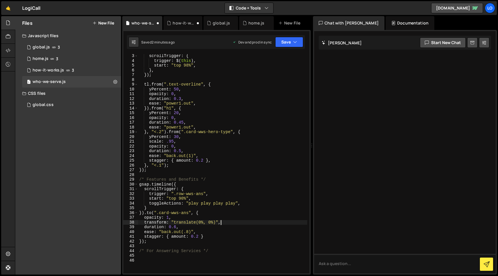
click at [239, 224] on div "scrollTrigger : { trigger : $ ( this ) , start : "top 98%" , } , }) ; tl . from…" at bounding box center [222, 168] width 169 height 229
click at [241, 224] on div "scrollTrigger : { trigger : $ ( this ) , start : "top 98%" , } , }) ; tl . from…" at bounding box center [222, 168] width 169 height 229
click at [241, 223] on div "scrollTrigger : { trigger : $ ( this ) , start : "top 98%" , } , }) ; tl . from…" at bounding box center [222, 163] width 169 height 219
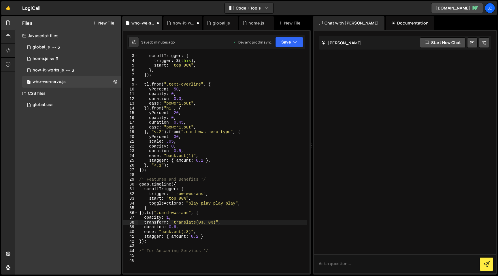
click at [241, 223] on div "scrollTrigger : { trigger : $ ( this ) , start : "top 98%" , } , }) ; tl . from…" at bounding box center [222, 168] width 169 height 229
click at [243, 220] on div "scrollTrigger : { trigger : $ ( this ) , start : "top 98%" , } , }) ; tl . from…" at bounding box center [222, 168] width 169 height 229
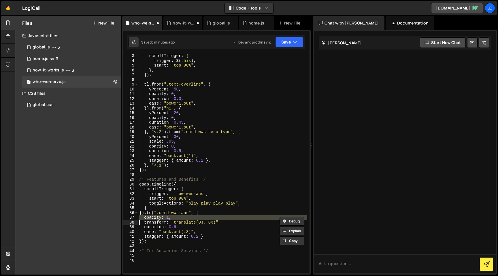
click at [243, 219] on div "scrollTrigger : { trigger : $ ( this ) , start : "top 98%" , } , }) ; tl . from…" at bounding box center [222, 163] width 169 height 219
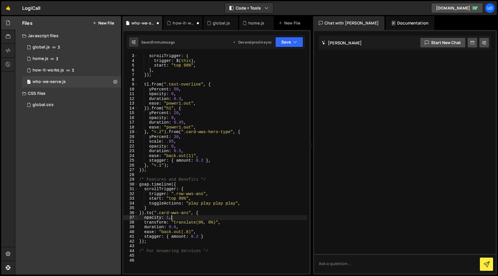
click at [243, 219] on div "scrollTrigger : { trigger : $ ( this ) , start : "top 98%" , } , }) ; tl . from…" at bounding box center [222, 168] width 169 height 229
type textarea "opacity: 1, transform: "translate(0%, 0%)","
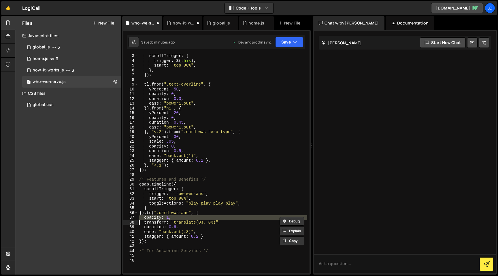
click at [243, 219] on div "scrollTrigger : { trigger : $ ( this ) , start : "top 98%" , } , }) ; tl . from…" at bounding box center [222, 168] width 169 height 229
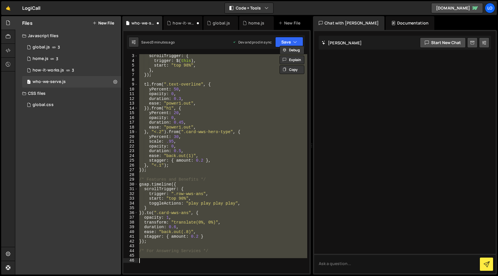
click at [243, 219] on div "scrollTrigger : { trigger : $ ( this ) , start : "top 98%" , } , }) ; tl . from…" at bounding box center [222, 163] width 169 height 219
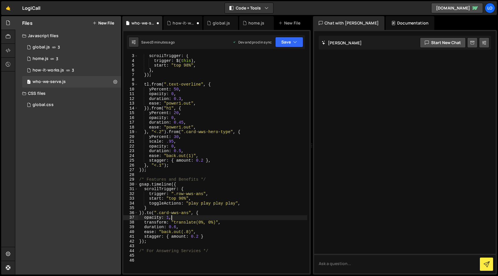
click at [243, 226] on div "scrollTrigger : { trigger : $ ( this ) , start : "top 98%" , } , }) ; tl . from…" at bounding box center [222, 168] width 169 height 229
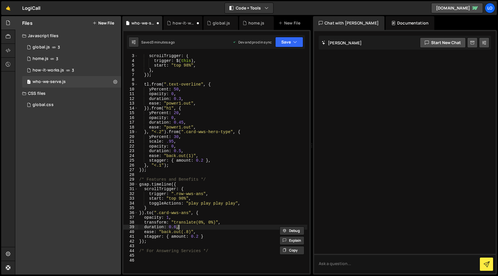
click at [243, 226] on div "scrollTrigger : { trigger : $ ( this ) , start : "top 98%" , } , }) ; tl . from…" at bounding box center [222, 168] width 169 height 229
click at [244, 232] on div "scrollTrigger : { trigger : $ ( this ) , start : "top 98%" , } , }) ; tl . from…" at bounding box center [222, 168] width 169 height 229
click at [246, 232] on div "scrollTrigger : { trigger : $ ( this ) , start : "top 98%" , } , }) ; tl . from…" at bounding box center [222, 163] width 169 height 219
click at [258, 237] on div "scrollTrigger : { trigger : $ ( this ) , start : "top 98%" , } , }) ; tl . from…" at bounding box center [222, 168] width 169 height 229
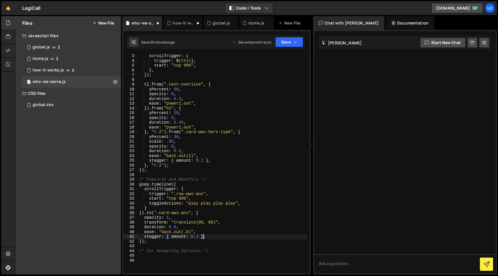
click at [258, 237] on div "scrollTrigger : { trigger : $ ( this ) , start : "top 98%" , } , }) ; tl . from…" at bounding box center [222, 168] width 169 height 229
click at [259, 236] on div "scrollTrigger : { trigger : $ ( this ) , start : "top 98%" , } , }) ; tl . from…" at bounding box center [222, 163] width 169 height 219
click at [262, 228] on div "scrollTrigger : { trigger : $ ( this ) , start : "top 98%" , } , }) ; tl . from…" at bounding box center [222, 168] width 169 height 229
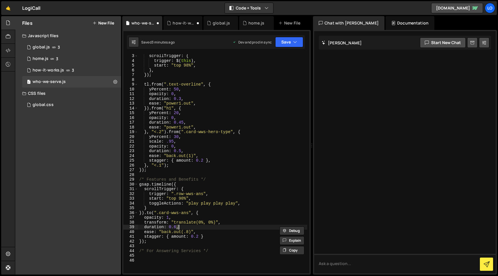
click at [261, 222] on div "scrollTrigger : { trigger : $ ( this ) , start : "top 98%" , } , }) ; tl . from…" at bounding box center [222, 168] width 169 height 229
click at [258, 215] on div "scrollTrigger : { trigger : $ ( this ) , start : "top 98%" , } , }) ; tl . from…" at bounding box center [222, 168] width 169 height 229
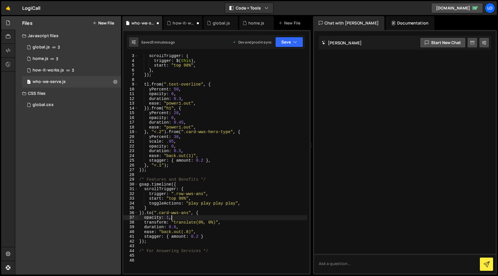
click at [258, 215] on div "scrollTrigger : { trigger : $ ( this ) , start : "top 98%" , } , }) ; tl . from…" at bounding box center [222, 168] width 169 height 229
click at [259, 215] on div "scrollTrigger : { trigger : $ ( this ) , start : "top 98%" , } , }) ; tl . from…" at bounding box center [222, 168] width 169 height 229
click at [210, 214] on div "scrollTrigger : { trigger : $ ( this ) , start : "top 98%" , } , }) ; tl . from…" at bounding box center [222, 168] width 169 height 229
drag, startPoint x: 159, startPoint y: 213, endPoint x: 189, endPoint y: 214, distance: 29.7
click at [188, 214] on div "scrollTrigger : { trigger : $ ( this ) , start : "top 98%" , } , }) ; tl . from…" at bounding box center [222, 168] width 169 height 229
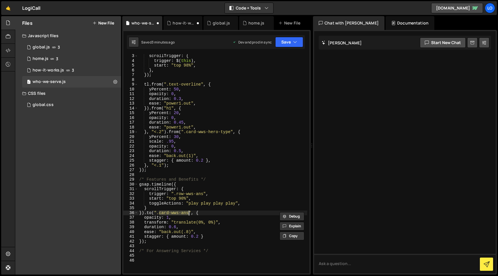
paste textarea "img-wws-fab-icon"
click at [148, 213] on div "scrollTrigger : { trigger : $ ( this ) , start : "top 98%" , } , }) ; tl . from…" at bounding box center [222, 168] width 169 height 229
drag, startPoint x: 148, startPoint y: 213, endPoint x: 159, endPoint y: 213, distance: 11.5
click at [151, 213] on div "scrollTrigger : { trigger : $ ( this ) , start : "top 98%" , } , }) ; tl . from…" at bounding box center [222, 168] width 169 height 229
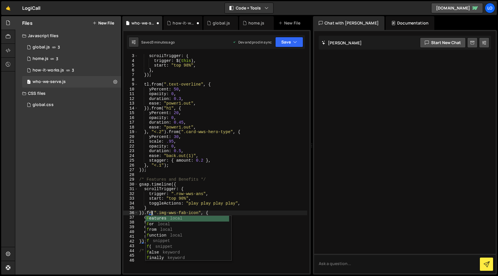
scroll to position [0, 1]
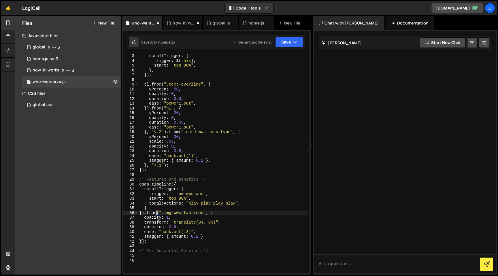
click at [166, 218] on div "scrollTrigger : { trigger : $ ( this ) , start : "top 98%" , } , }) ; tl . from…" at bounding box center [222, 168] width 169 height 229
click at [187, 200] on div "scrollTrigger : { trigger : $ ( this ) , start : "top 98%" , } , }) ; tl . from…" at bounding box center [222, 168] width 169 height 229
click at [148, 223] on div "scrollTrigger : { trigger : $ ( this ) , start : "top 98%" , } , }) ; tl . from…" at bounding box center [222, 168] width 169 height 229
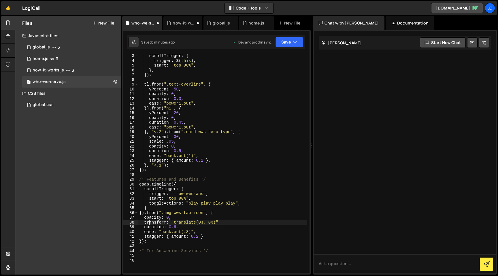
click at [148, 223] on div "scrollTrigger : { trigger : $ ( this ) , start : "top 98%" , } , }) ; tl . from…" at bounding box center [222, 168] width 169 height 229
drag, startPoint x: 140, startPoint y: 223, endPoint x: 188, endPoint y: 229, distance: 48.0
click at [185, 229] on div "scrollTrigger : { trigger : $ ( this ) , start : "top 98%" , } , }) ; tl . from…" at bounding box center [222, 168] width 169 height 229
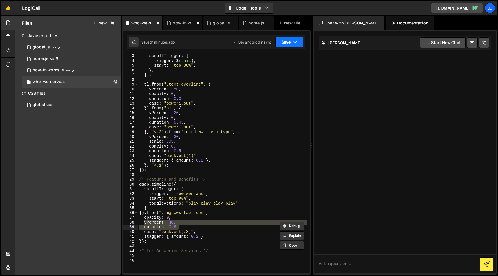
click at [291, 41] on button "Save" at bounding box center [289, 42] width 28 height 10
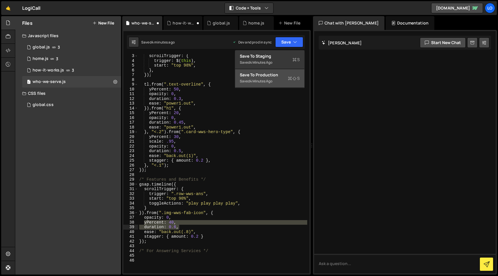
click at [291, 83] on div "Saved 4 minutes ago" at bounding box center [270, 81] width 60 height 7
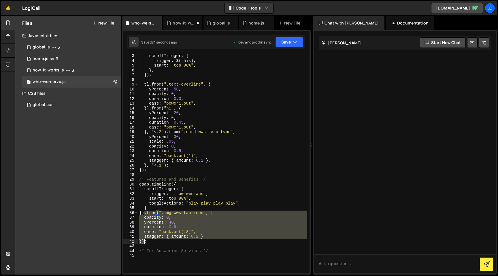
drag, startPoint x: 145, startPoint y: 214, endPoint x: 144, endPoint y: 242, distance: 28.3
click at [144, 242] on div "scrollTrigger : { trigger : $ ( this ) , start : "top 98%" , } , }) ; tl . from…" at bounding box center [222, 168] width 169 height 229
click at [144, 242] on div "scrollTrigger : { trigger : $ ( this ) , start : "top 98%" , } , }) ; tl . from…" at bounding box center [222, 163] width 169 height 219
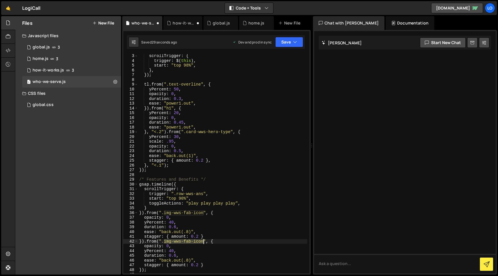
drag, startPoint x: 164, startPoint y: 242, endPoint x: 203, endPoint y: 242, distance: 39.2
click at [203, 242] on div "scrollTrigger : { trigger : $ ( this ) , start : "top 98%" , } , }) ; tl . from…" at bounding box center [222, 168] width 169 height 229
paste textarea "heading-wws-ans-card"
click at [289, 42] on button "Save" at bounding box center [289, 42] width 28 height 10
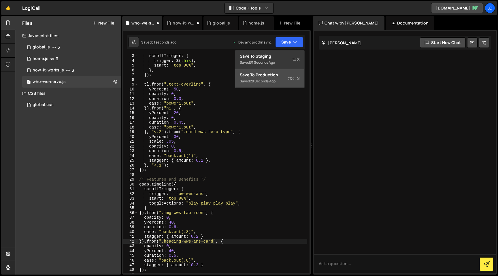
click at [283, 70] on button "Save to Production S Saved 29 seconds ago" at bounding box center [269, 78] width 69 height 19
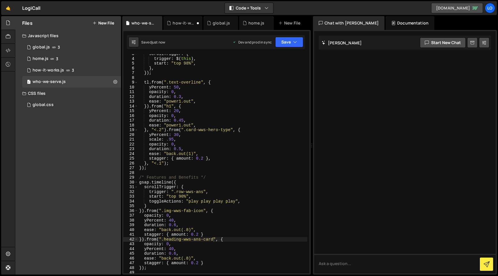
scroll to position [22, 0]
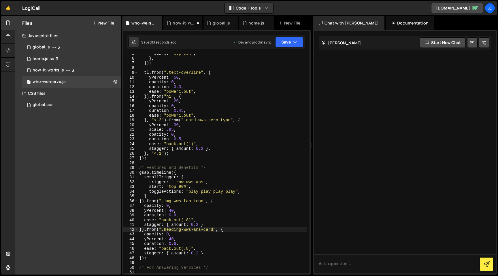
click at [171, 211] on div "start : "top 98%" , } , }) ; tl . from ( ".text-overline" , { yPercent : 50 , o…" at bounding box center [222, 165] width 169 height 229
click at [177, 216] on div "start : "top 98%" , } , }) ; tl . from ( ".text-overline" , { yPercent : 50 , o…" at bounding box center [222, 165] width 169 height 229
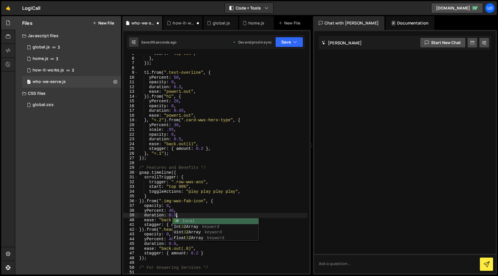
scroll to position [0, 2]
click at [192, 192] on div "start : "top 98%" , } , }) ; tl . from ( ".text-overline" , { yPercent : 50 , o…" at bounding box center [222, 165] width 169 height 229
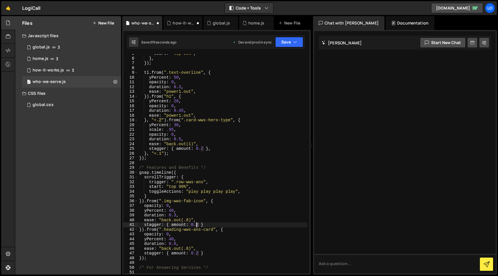
click at [196, 223] on div "start : "top 98%" , } , }) ; tl . from ( ".text-overline" , { yPercent : 50 , o…" at bounding box center [222, 165] width 169 height 229
click at [139, 258] on div "start : "top 98%" , } , }) ; tl . from ( ".text-overline" , { yPercent : 50 , o…" at bounding box center [222, 165] width 169 height 229
click at [142, 258] on div "start : "top 98%" , } , }) ; tl . from ( ".text-overline" , { yPercent : 50 , o…" at bounding box center [222, 165] width 169 height 229
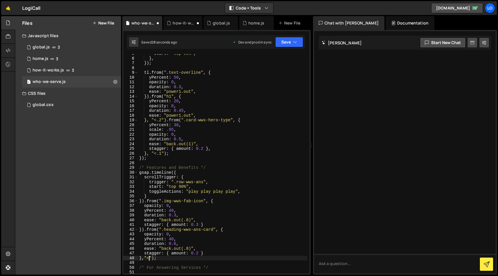
scroll to position [0, 1]
type textarea "},"<.1);"
click at [295, 42] on icon "button" at bounding box center [295, 42] width 4 height 6
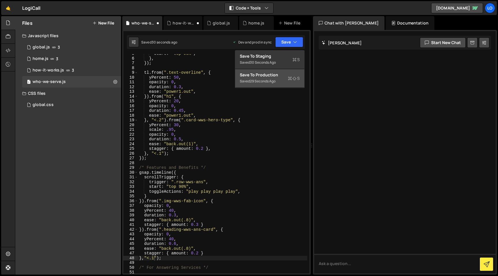
click at [290, 76] on icon at bounding box center [290, 79] width 4 height 6
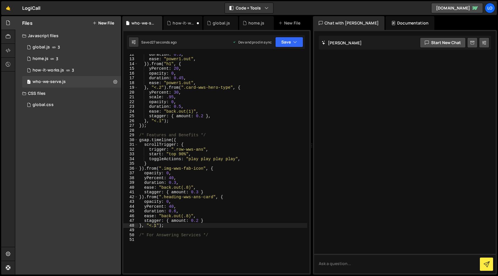
scroll to position [0, 0]
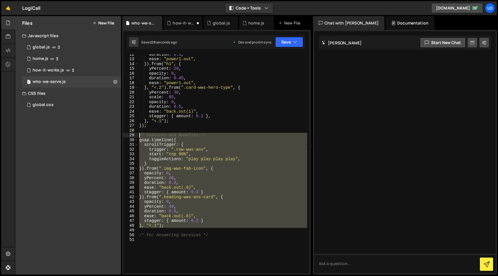
drag, startPoint x: 169, startPoint y: 228, endPoint x: 134, endPoint y: 133, distance: 101.2
click at [134, 133] on div "12 13 14 15 16 17 18 19 20 21 22 23 24 25 26 27 28 29 30 31 32 33 34 35 36 37 3…" at bounding box center [216, 163] width 186 height 219
click at [175, 216] on div "duration : 0.3 , ease : "power1.out" , }) . from ( "h1" , { yPercent : 20 , opa…" at bounding box center [222, 163] width 169 height 219
drag, startPoint x: 169, startPoint y: 229, endPoint x: 130, endPoint y: 140, distance: 97.0
click at [130, 140] on div "ease: "back.out(.8)", 12 13 14 15 16 17 18 19 20 21 22 23 24 25 26 27 28 29 30 …" at bounding box center [216, 163] width 186 height 219
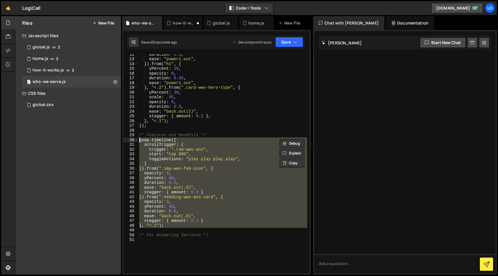
click at [248, 178] on div "duration : 0.3 , ease : "power1.out" , }) . from ( "h1" , { yPercent : 20 , opa…" at bounding box center [222, 163] width 169 height 219
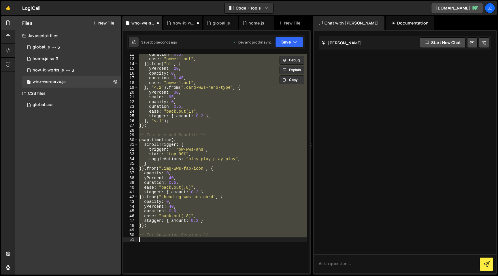
type textarea "});"
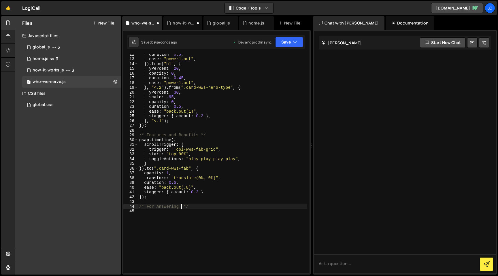
type textarea "/* For Answering Services */"
click at [225, 208] on div "duration : 0.3 , ease : "power1.out" , }) . from ( "h1" , { yPercent : 20 , opa…" at bounding box center [222, 166] width 169 height 229
paste textarea
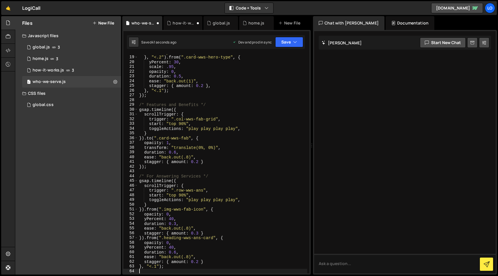
scroll to position [85, 0]
click at [292, 41] on button "Save" at bounding box center [289, 42] width 28 height 10
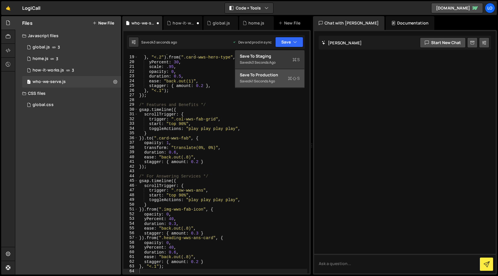
click at [291, 76] on icon at bounding box center [290, 79] width 4 height 6
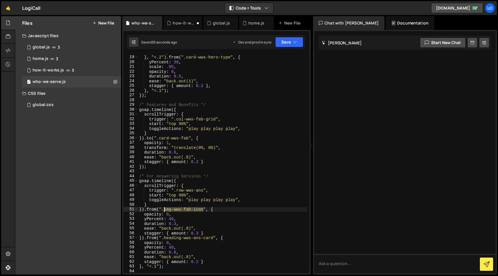
drag, startPoint x: 203, startPoint y: 211, endPoint x: 219, endPoint y: 149, distance: 63.4
click at [165, 211] on div "ease : "power1.out" , } , "<.2" ) . from ( ".card-wws-hero-type" , { yPercent :…" at bounding box center [222, 164] width 169 height 229
paste textarea "ans"
click at [280, 48] on div "Saved 37 seconds ago Dev and prod in sync Upgrade to Edit Save Save to Staging …" at bounding box center [216, 42] width 178 height 14
click at [286, 40] on button "Save" at bounding box center [289, 42] width 28 height 10
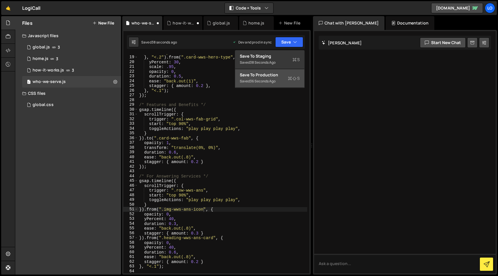
click at [284, 76] on div "Save to Production S" at bounding box center [270, 75] width 60 height 6
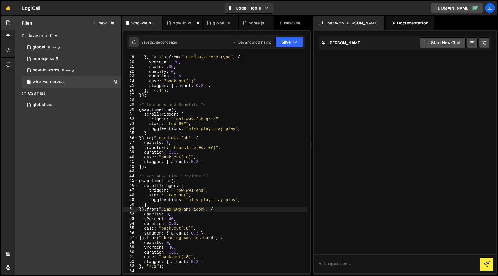
click at [153, 219] on div "ease : "power1.out" , } , "<.2" ) . from ( ".card-wws-hero-type" , { yPercent :…" at bounding box center [222, 164] width 169 height 229
click at [172, 219] on div "ease : "power1.out" , } , "<.2" ) . from ( ".card-wws-hero-type" , { yPercent :…" at bounding box center [222, 164] width 169 height 229
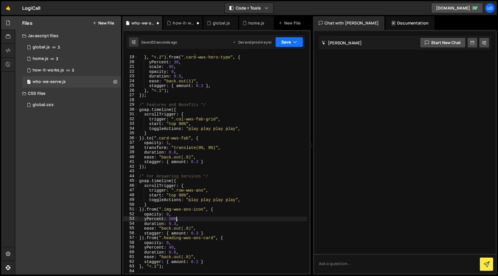
click at [290, 45] on button "Save" at bounding box center [289, 42] width 28 height 10
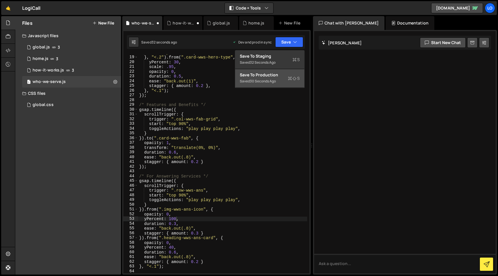
click at [291, 78] on icon at bounding box center [290, 79] width 4 height 6
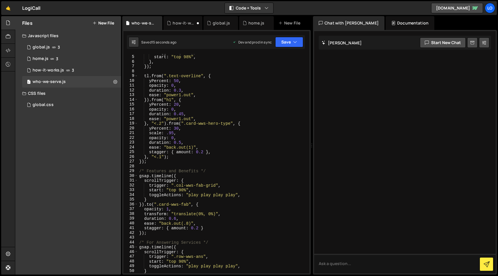
scroll to position [0, 0]
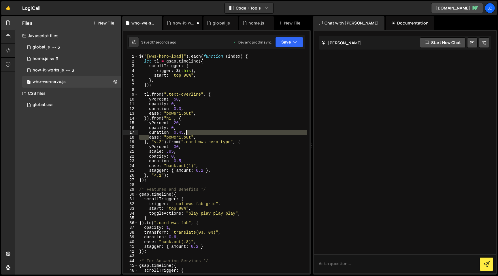
drag, startPoint x: 159, startPoint y: 136, endPoint x: 225, endPoint y: 135, distance: 65.8
click at [225, 135] on div "$ ( "[wws-hero-load]" ) . each ( function ( index ) { let tl = gsap . timeline …" at bounding box center [222, 168] width 169 height 229
click at [226, 135] on div "$ ( "[wws-hero-load]" ) . each ( function ( index ) { let tl = gsap . timeline …" at bounding box center [222, 168] width 169 height 229
drag, startPoint x: 149, startPoint y: 138, endPoint x: 237, endPoint y: 138, distance: 88.0
click at [237, 138] on div "$ ( "[wws-hero-load]" ) . each ( function ( index ) { let tl = gsap . timeline …" at bounding box center [222, 168] width 169 height 229
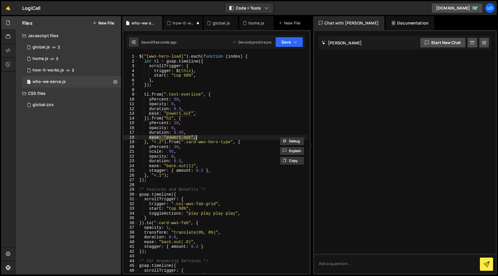
scroll to position [126, 0]
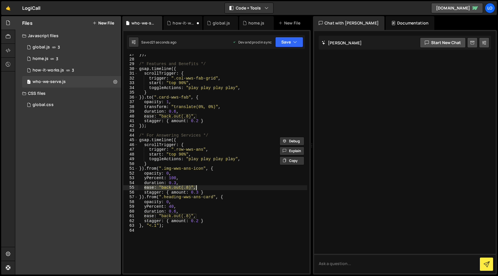
drag, startPoint x: 144, startPoint y: 188, endPoint x: 229, endPoint y: 187, distance: 84.2
click at [229, 187] on div "}) ; /* Features and Benefits */ gsap . timeline ({ scrollTrigger : { trigger :…" at bounding box center [222, 166] width 169 height 229
paste textarea "power1.out"
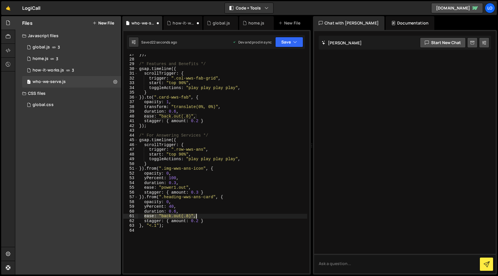
drag, startPoint x: 153, startPoint y: 216, endPoint x: 233, endPoint y: 203, distance: 80.3
click at [213, 216] on div "}) ; /* Features and Benefits */ gsap . timeline ({ scrollTrigger : { trigger :…" at bounding box center [222, 166] width 169 height 229
paste textarea "power1.out"
drag, startPoint x: 298, startPoint y: 42, endPoint x: 294, endPoint y: 59, distance: 18.0
click at [298, 42] on button "Save" at bounding box center [289, 42] width 28 height 10
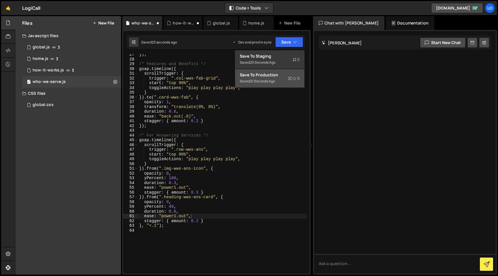
click at [288, 73] on div "Save to Production S" at bounding box center [270, 75] width 60 height 6
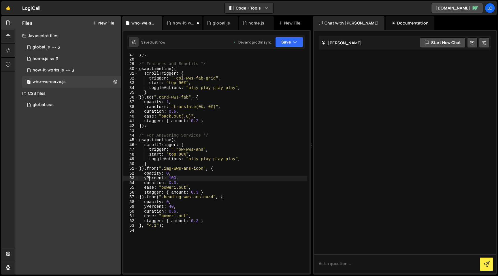
click at [150, 179] on div "}) ; /* Features and Benefits */ gsap . timeline ({ scrollTrigger : { trigger :…" at bounding box center [222, 166] width 169 height 229
drag, startPoint x: 150, startPoint y: 179, endPoint x: 198, endPoint y: 187, distance: 49.1
click at [150, 179] on div "}) ; /* Features and Benefits */ gsap . timeline ({ scrollTrigger : { trigger :…" at bounding box center [222, 166] width 169 height 229
click at [293, 44] on button "Save" at bounding box center [289, 42] width 28 height 10
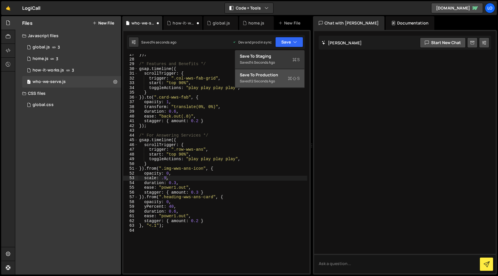
click at [279, 84] on div "Saved 12 seconds ago" at bounding box center [270, 81] width 60 height 7
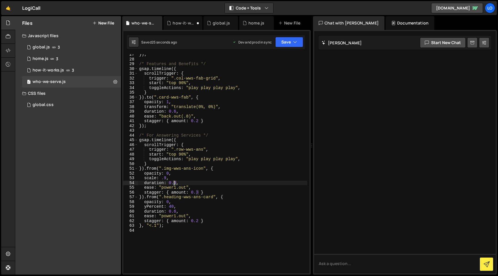
drag, startPoint x: 177, startPoint y: 183, endPoint x: 190, endPoint y: 185, distance: 13.3
click at [173, 183] on div "}) ; /* Features and Benefits */ gsap . timeline ({ scrollTrigger : { trigger :…" at bounding box center [222, 166] width 169 height 229
click at [165, 178] on div "}) ; /* Features and Benefits */ gsap . timeline ({ scrollTrigger : { trigger :…" at bounding box center [222, 166] width 169 height 229
click at [292, 40] on button "Save" at bounding box center [289, 42] width 28 height 10
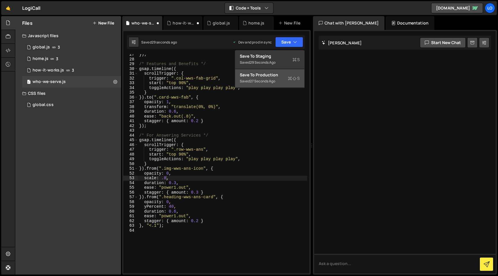
click at [279, 82] on div "Saved 27 seconds ago" at bounding box center [270, 81] width 60 height 7
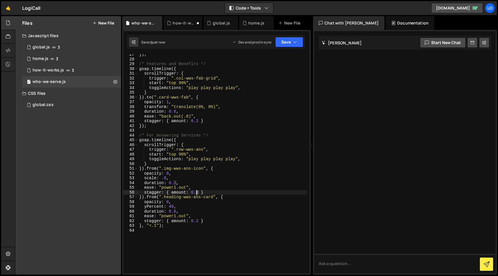
click at [196, 192] on div "}) ; /* Features and Benefits */ gsap . timeline ({ scrollTrigger : { trigger :…" at bounding box center [222, 166] width 169 height 229
click at [207, 188] on div "}) ; /* Features and Benefits */ gsap . timeline ({ scrollTrigger : { trigger :…" at bounding box center [222, 166] width 169 height 229
type textarea "ease: "power1.out","
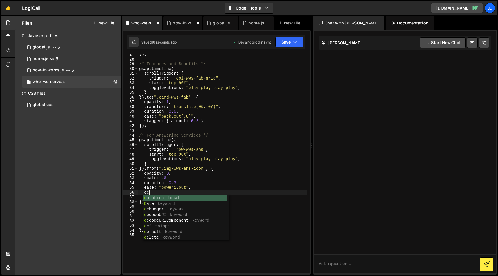
type textarea "dela"
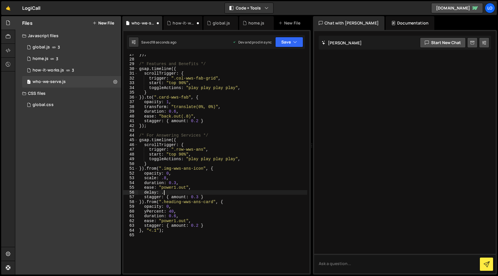
scroll to position [0, 2]
click at [302, 38] on div "Debug Explain Copy who-we-serve.js how-it-works.js global.js home.js New File S…" at bounding box center [216, 145] width 189 height 259
click at [301, 40] on button "Save" at bounding box center [289, 42] width 28 height 10
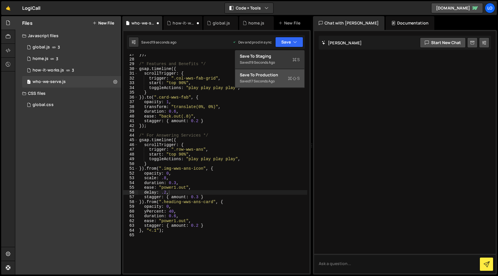
click at [289, 73] on div "Save to Production S" at bounding box center [270, 75] width 60 height 6
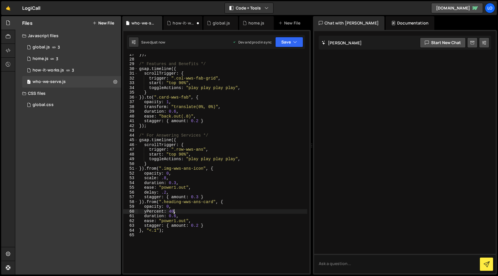
click at [173, 211] on div "}) ; /* Features and Benefits */ gsap . timeline ({ scrollTrigger : { trigger :…" at bounding box center [222, 166] width 169 height 229
click at [172, 211] on div "}) ; /* Features and Benefits */ gsap . timeline ({ scrollTrigger : { trigger :…" at bounding box center [222, 166] width 169 height 229
click at [174, 217] on div "}) ; /* Features and Benefits */ gsap . timeline ({ scrollTrigger : { trigger :…" at bounding box center [222, 166] width 169 height 229
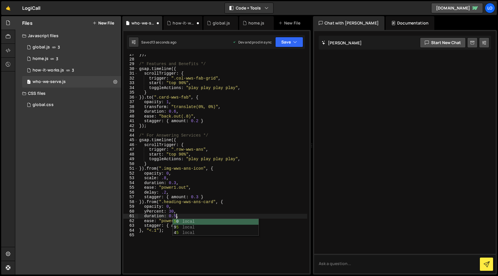
click at [203, 194] on div "}) ; /* Features and Benefits */ gsap . timeline ({ scrollTrigger : { trigger :…" at bounding box center [222, 166] width 169 height 229
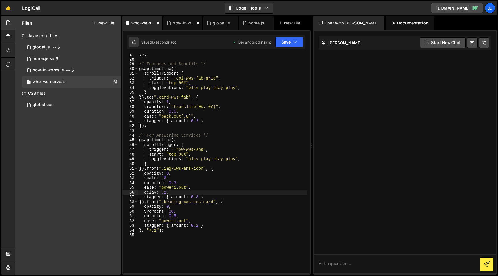
scroll to position [0, 2]
click at [287, 46] on button "Save" at bounding box center [289, 42] width 28 height 10
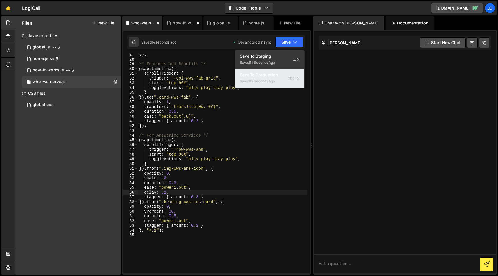
click at [284, 76] on div "Save to Production S" at bounding box center [270, 75] width 60 height 6
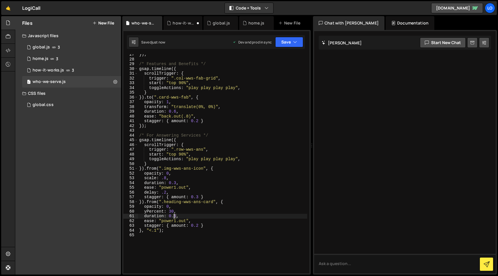
click at [174, 215] on div "}) ; /* Features and Benefits */ gsap . timeline ({ scrollTrigger : { trigger :…" at bounding box center [222, 166] width 169 height 229
drag, startPoint x: 292, startPoint y: 39, endPoint x: 291, endPoint y: 42, distance: 3.5
click at [292, 39] on button "Save" at bounding box center [289, 42] width 28 height 10
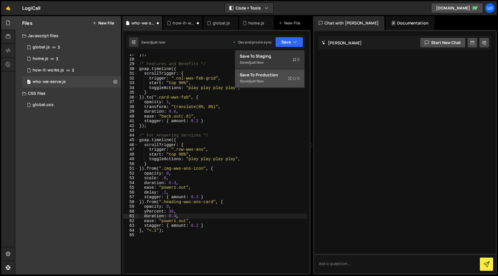
click at [286, 80] on div "Saved just now" at bounding box center [270, 81] width 60 height 7
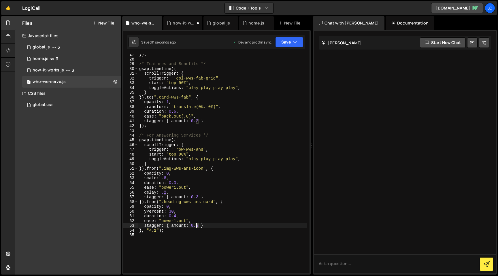
drag, startPoint x: 198, startPoint y: 227, endPoint x: 233, endPoint y: 224, distance: 34.7
click at [197, 227] on div "}) ; /* Features and Benefits */ gsap . timeline ({ scrollTrigger : { trigger :…" at bounding box center [222, 166] width 169 height 229
click at [293, 46] on button "Save" at bounding box center [289, 42] width 28 height 10
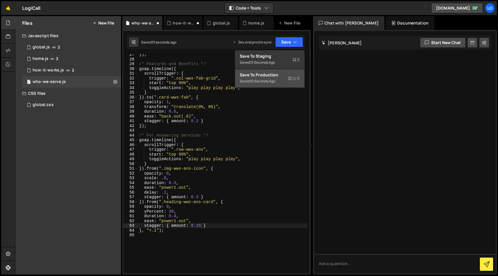
click at [287, 78] on div "Saved 10 seconds ago" at bounding box center [270, 81] width 60 height 7
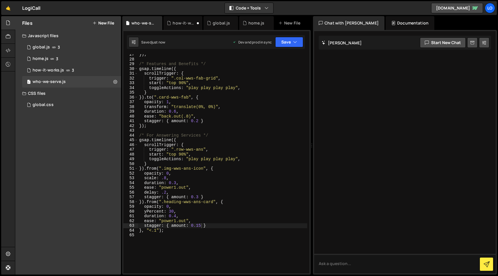
scroll to position [0, 2]
click at [176, 215] on div "}) ; /* Features and Benefits */ gsap . timeline ({ scrollTrigger : { trigger :…" at bounding box center [222, 166] width 169 height 229
drag, startPoint x: 178, startPoint y: 215, endPoint x: 174, endPoint y: 216, distance: 4.1
click at [174, 216] on div "}) ; /* Features and Benefits */ gsap . timeline ({ scrollTrigger : { trigger :…" at bounding box center [222, 166] width 169 height 229
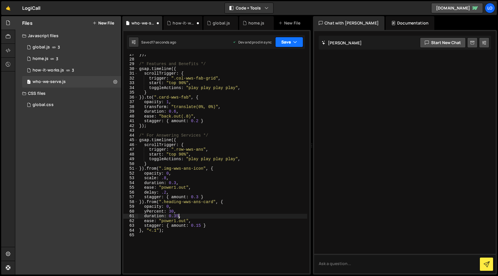
type textarea "duration: 0.35,"
click at [284, 44] on button "Save" at bounding box center [289, 42] width 28 height 10
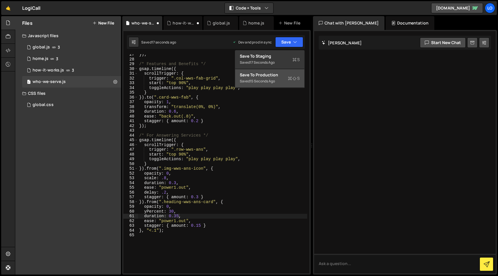
click at [281, 82] on div "Saved 15 seconds ago" at bounding box center [270, 81] width 60 height 7
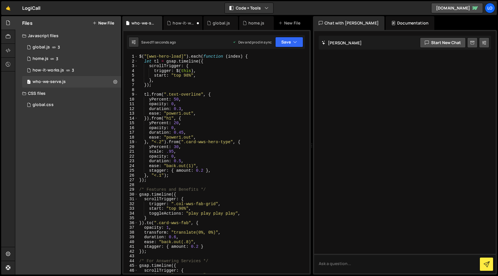
scroll to position [0, 0]
click at [291, 47] on div "Saved 12 seconds ago Dev and prod in sync Upgrade to Edit Save Save to Staging …" at bounding box center [216, 42] width 178 height 14
click at [293, 40] on button "Save" at bounding box center [289, 42] width 28 height 10
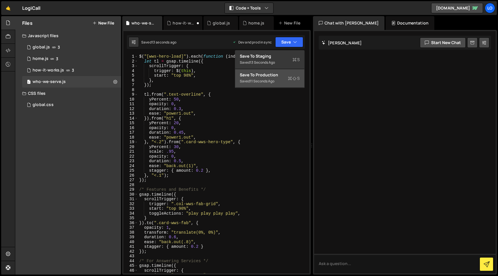
click at [288, 78] on div "Saved 11 seconds ago" at bounding box center [270, 81] width 60 height 7
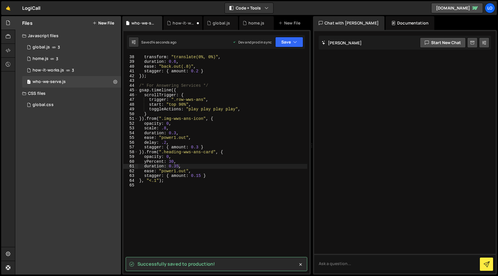
click at [288, 78] on div "opacity : 1 , transform : "translate(0%, 0%)" , duration : 0.6 , ease : "back.o…" at bounding box center [222, 164] width 169 height 229
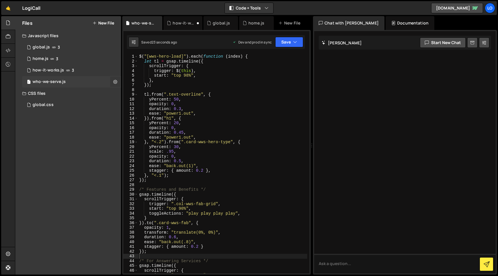
click at [114, 81] on icon at bounding box center [115, 81] width 4 height 5
type input "who-we-serve"
radio input "true"
checkbox input "true"
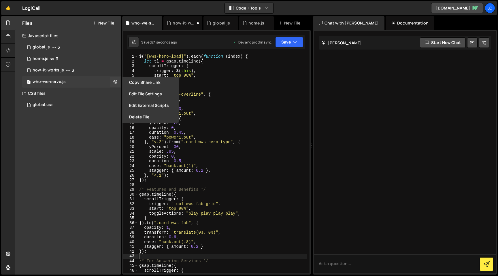
click at [101, 85] on div "1 who-we-serve.js 0" at bounding box center [71, 82] width 99 height 12
checkbox input "false"
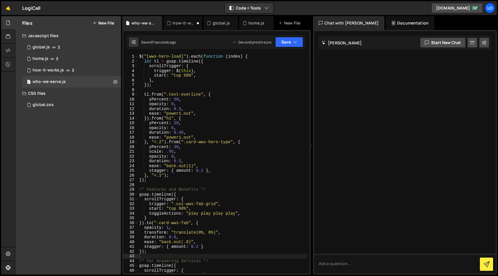
click at [106, 25] on button "New File" at bounding box center [104, 23] width 22 height 5
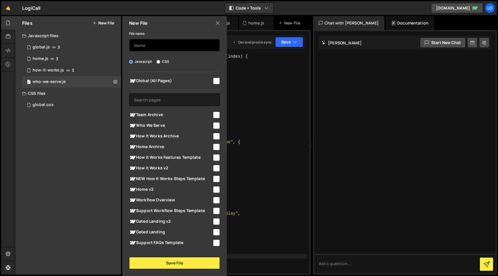
click at [149, 43] on input "text" at bounding box center [174, 45] width 91 height 13
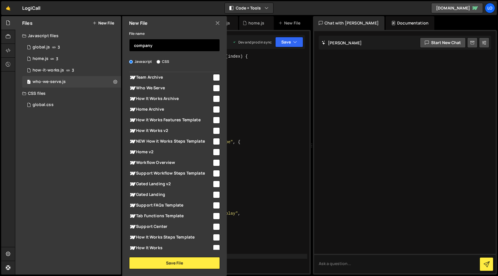
scroll to position [140, 0]
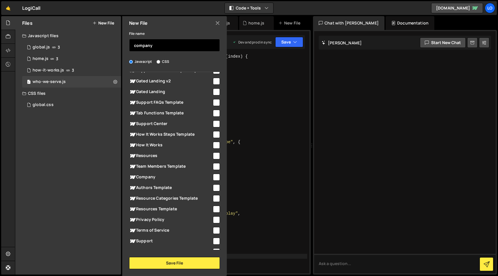
type input "company"
click at [169, 178] on span "Company" at bounding box center [170, 177] width 83 height 7
checkbox input "true"
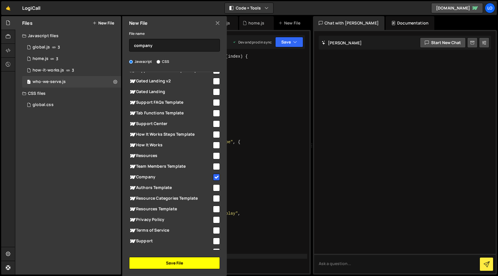
click at [168, 263] on button "Save File" at bounding box center [174, 263] width 91 height 12
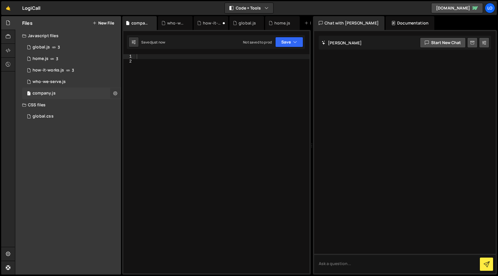
click at [116, 93] on icon at bounding box center [115, 93] width 4 height 5
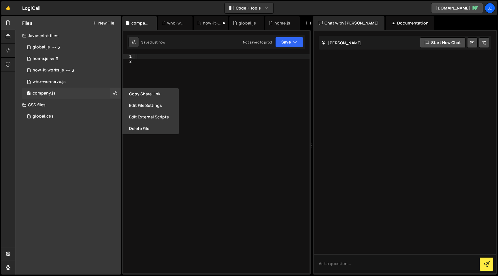
click at [82, 89] on div "1 company.js 0" at bounding box center [71, 94] width 99 height 12
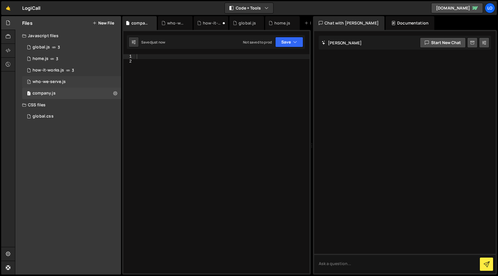
click at [80, 80] on div "1 who-we-serve.js 0" at bounding box center [71, 82] width 99 height 12
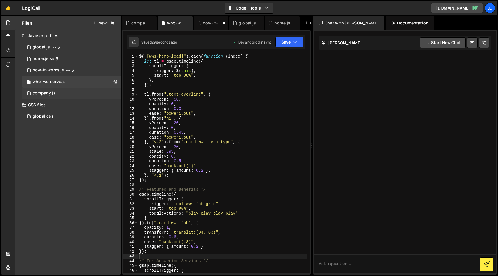
click at [80, 94] on div "1 company.js 0" at bounding box center [71, 94] width 99 height 12
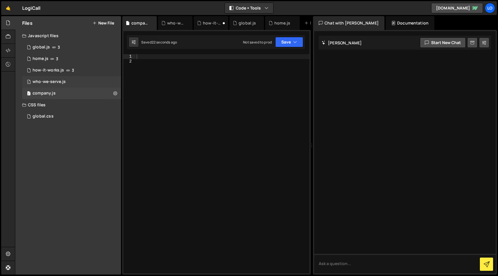
click at [81, 80] on div "1 who-we-serve.js 0" at bounding box center [71, 82] width 99 height 12
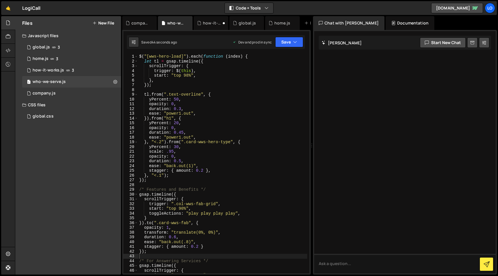
click at [254, 54] on div "1 Type cmd + s to save your Javascript file. הההההההההההההההההההההההההההההההההה…" at bounding box center [216, 152] width 189 height 245
click at [254, 55] on div "$ ( "[wws-hero-load]" ) . each ( function ( index ) { let tl = gsap . timeline …" at bounding box center [222, 168] width 169 height 229
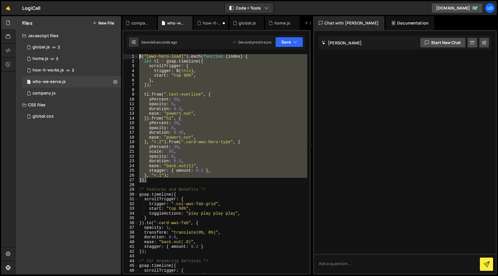
drag, startPoint x: 158, startPoint y: 181, endPoint x: 125, endPoint y: 47, distance: 137.6
click at [125, 46] on div "1 Type cmd + s to save your Javascript file. הההההההההההההההההההההההההההההההההה…" at bounding box center [216, 152] width 189 height 245
type textarea "$("[wws-hero-load]").each(function (index) { let tl = gsap.timeline({"
click at [69, 94] on div "1 company.js 0" at bounding box center [71, 94] width 99 height 12
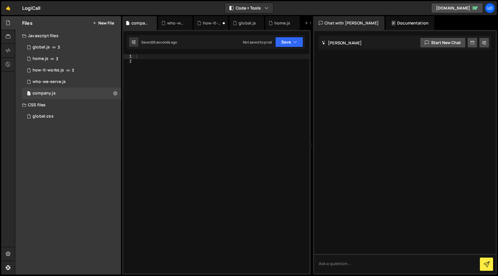
click at [177, 61] on div at bounding box center [223, 168] width 174 height 229
click at [177, 58] on div at bounding box center [223, 168] width 174 height 229
paste textarea "});"
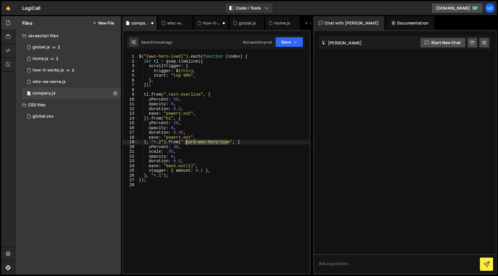
drag, startPoint x: 229, startPoint y: 140, endPoint x: 186, endPoint y: 142, distance: 42.7
click at [186, 142] on div "$ ( "[wws-hero-load]" ) . each ( function ( index ) { let tl = gsap . timeline …" at bounding box center [224, 168] width 172 height 229
paste textarea "para-company-hero"
type textarea "}, "<.2").from(".para-company-hero", {"
click at [5, 51] on div at bounding box center [8, 51] width 14 height 14
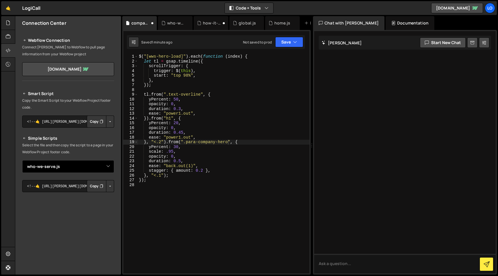
click at [96, 165] on select "Select File global.js home.js how-it-works.js global.css who-we-serve.js compan…" at bounding box center [68, 166] width 92 height 13
select select "44748"
click at [22, 160] on select "Select File global.js home.js how-it-works.js global.css who-we-serve.js compan…" at bounding box center [68, 166] width 92 height 13
click at [92, 186] on button "Copy" at bounding box center [97, 186] width 20 height 12
click at [299, 48] on div "Saved 1 minute ago Not saved to prod Upgrade to Edit Save Save to Staging S Sav…" at bounding box center [216, 42] width 178 height 14
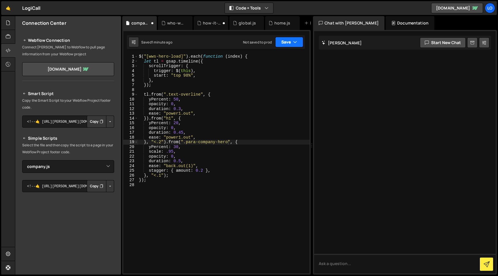
click at [293, 42] on icon "button" at bounding box center [295, 42] width 4 height 6
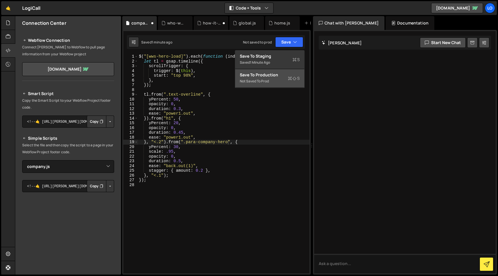
click at [281, 85] on button "Save to Production S Not saved to prod" at bounding box center [269, 78] width 69 height 19
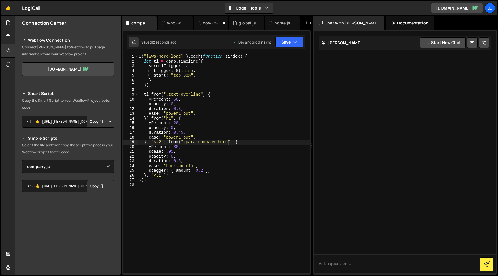
click at [149, 57] on div "$ ( "[wws-hero-load]" ) . each ( function ( index ) { let tl = gsap . timeline …" at bounding box center [224, 168] width 172 height 229
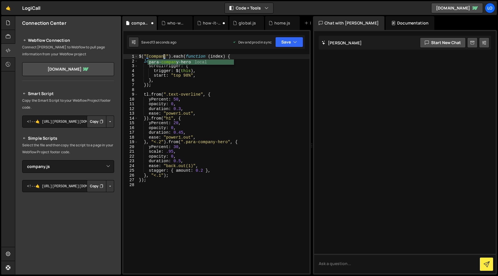
scroll to position [0, 2]
click at [162, 53] on div "1 Type cmd + s to save your Javascript file. הההההההההההההההההההההההההההההההההה…" at bounding box center [216, 152] width 189 height 245
click at [155, 58] on div "$ ( "[wws-hero-load]" ) . each ( function ( index ) { let tl = gsap . timeline …" at bounding box center [224, 163] width 172 height 219
click at [155, 58] on div "$ ( "[wws-hero-load]" ) . each ( function ( index ) { let tl = gsap . timeline …" at bounding box center [224, 168] width 172 height 229
click at [296, 44] on icon "button" at bounding box center [295, 42] width 4 height 6
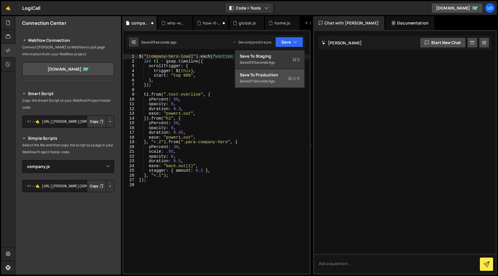
click at [292, 69] on button "Save to Production S Saved 17 seconds ago" at bounding box center [269, 78] width 69 height 19
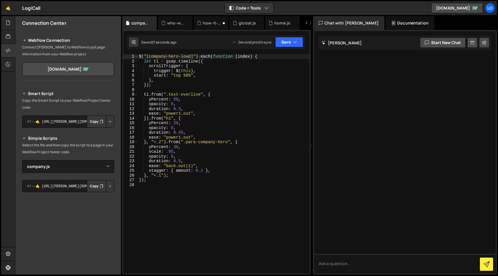
click at [243, 140] on div "$ ( "[company-hero-load]" ) . each ( function ( index ) { let tl = gsap . timel…" at bounding box center [224, 168] width 172 height 229
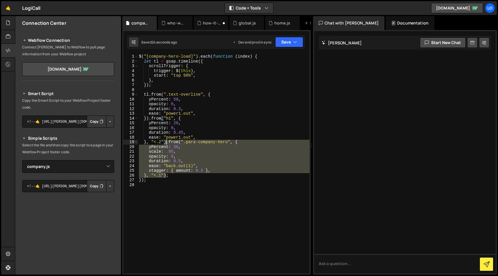
drag, startPoint x: 166, startPoint y: 174, endPoint x: 167, endPoint y: 142, distance: 32.0
click at [167, 142] on div "$ ( "[company-hero-load]" ) . each ( function ( index ) { let tl = gsap . timel…" at bounding box center [224, 168] width 172 height 229
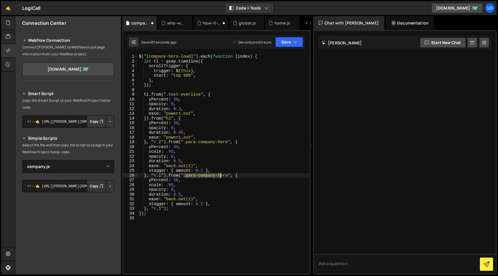
drag, startPoint x: 185, startPoint y: 177, endPoint x: 220, endPoint y: 176, distance: 35.2
click at [220, 176] on div "$ ( "[company-hero-load]" ) . each ( function ( index ) { let tl = gsap . timel…" at bounding box center [224, 168] width 172 height 229
drag, startPoint x: 220, startPoint y: 176, endPoint x: 226, endPoint y: 176, distance: 6.1
click at [220, 176] on div "$ ( "[company-hero-load]" ) . each ( function ( index ) { let tl = gsap . timel…" at bounding box center [224, 163] width 172 height 219
drag, startPoint x: 228, startPoint y: 176, endPoint x: 185, endPoint y: 177, distance: 43.0
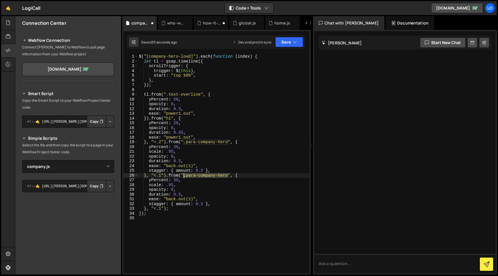
click at [185, 177] on div "$ ( "[company-hero-load]" ) . each ( function ( index ) { let tl = gsap . timel…" at bounding box center [224, 168] width 172 height 229
click at [189, 177] on div "$ ( "[company-hero-load]" ) . each ( function ( index ) { let tl = gsap . timel…" at bounding box center [224, 163] width 172 height 219
drag, startPoint x: 185, startPoint y: 177, endPoint x: 229, endPoint y: 176, distance: 43.3
click at [229, 176] on div "$ ( "[company-hero-load]" ) . each ( function ( index ) { let tl = gsap . timel…" at bounding box center [224, 168] width 172 height 229
paste textarea "c-company-hero-img"
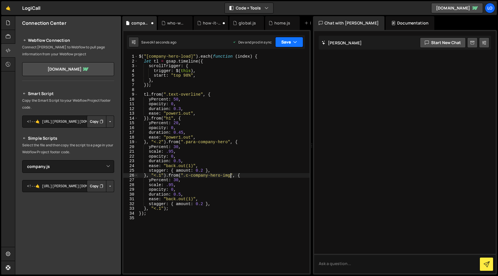
click at [292, 42] on button "Save" at bounding box center [289, 42] width 28 height 10
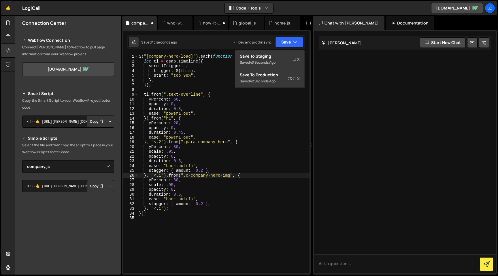
click at [195, 201] on div "$ ( "[company-hero-load]" ) . each ( function ( index ) { let tl = gsap . timel…" at bounding box center [224, 168] width 172 height 229
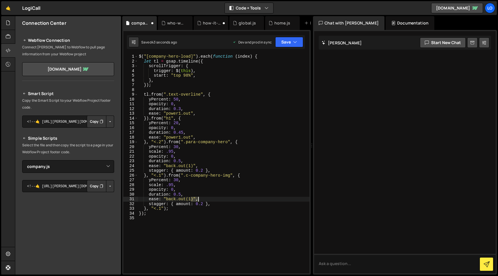
click at [195, 201] on div "$ ( "[company-hero-load]" ) . each ( function ( index ) { let tl = gsap . timel…" at bounding box center [224, 168] width 172 height 229
click at [200, 204] on div "$ ( "[company-hero-load]" ) . each ( function ( index ) { let tl = gsap . timel…" at bounding box center [224, 168] width 172 height 229
click at [297, 42] on icon "button" at bounding box center [295, 42] width 4 height 6
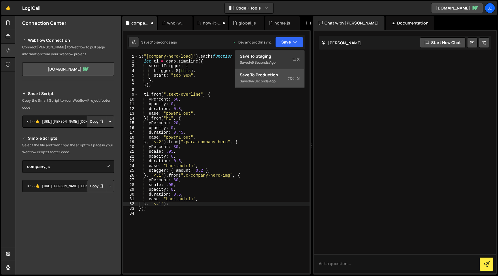
click at [292, 78] on icon at bounding box center [290, 79] width 4 height 6
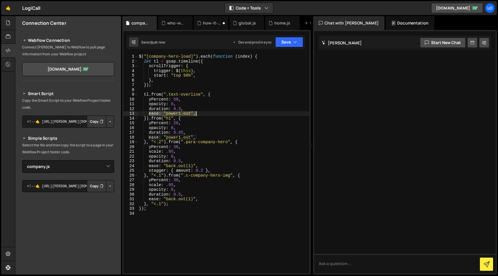
drag, startPoint x: 149, startPoint y: 115, endPoint x: 218, endPoint y: 112, distance: 69.3
click at [218, 112] on div "$ ( "[company-hero-load]" ) . each ( function ( index ) { let tl = gsap . timel…" at bounding box center [224, 168] width 172 height 229
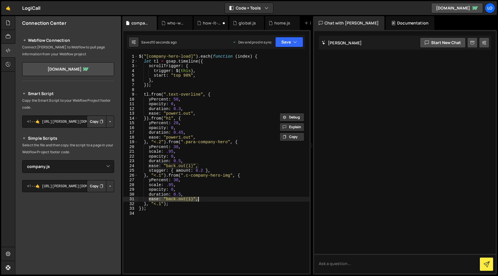
drag, startPoint x: 149, startPoint y: 199, endPoint x: 238, endPoint y: 197, distance: 88.8
click at [238, 197] on div "$ ( "[company-hero-load]" ) . each ( function ( index ) { let tl = gsap . timel…" at bounding box center [224, 168] width 172 height 229
paste textarea "power1.out"
click at [180, 195] on div "$ ( "[company-hero-load]" ) . each ( function ( index ) { let tl = gsap . timel…" at bounding box center [224, 168] width 172 height 229
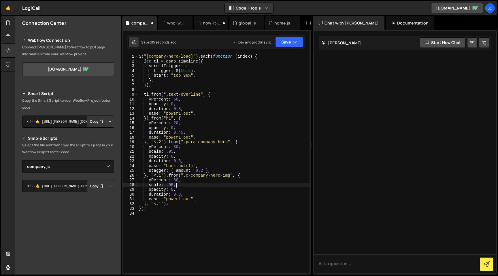
click at [177, 183] on div "$ ( "[company-hero-load]" ) . each ( function ( index ) { let tl = gsap . timel…" at bounding box center [224, 168] width 172 height 229
click at [302, 44] on button "Save" at bounding box center [289, 42] width 28 height 10
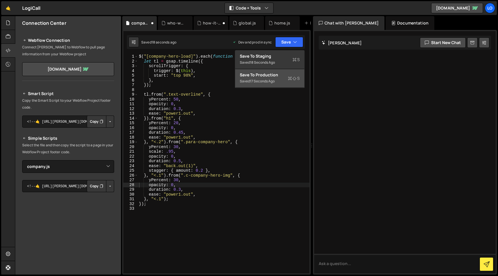
click at [269, 83] on div "17 seconds ago" at bounding box center [262, 81] width 25 height 5
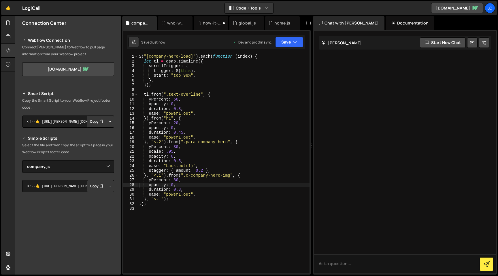
click at [177, 181] on div "$ ( "[company-hero-load]" ) . each ( function ( index ) { let tl = gsap . timel…" at bounding box center [224, 168] width 172 height 229
click at [210, 187] on div "$ ( "[company-hero-load]" ) . each ( function ( index ) { let tl = gsap . timel…" at bounding box center [224, 168] width 172 height 229
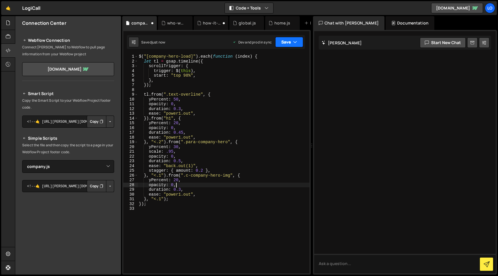
click at [292, 41] on button "Save" at bounding box center [289, 42] width 28 height 10
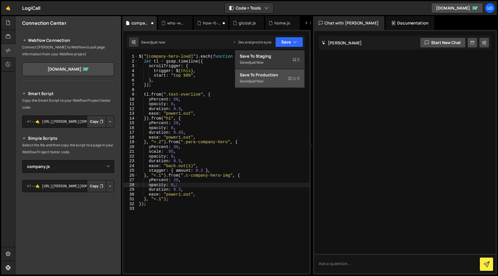
click at [290, 77] on icon at bounding box center [290, 79] width 4 height 6
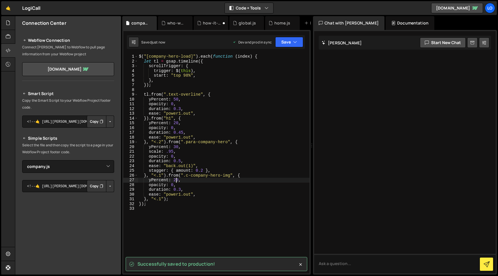
click at [175, 179] on div "$ ( "[company-hero-load]" ) . each ( function ( index ) { let tl = gsap . timel…" at bounding box center [224, 168] width 172 height 229
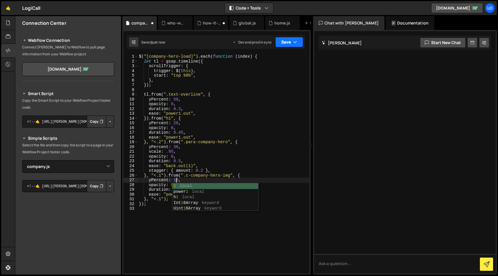
drag, startPoint x: 298, startPoint y: 45, endPoint x: 294, endPoint y: 56, distance: 11.3
click at [298, 45] on button "Save" at bounding box center [289, 42] width 28 height 10
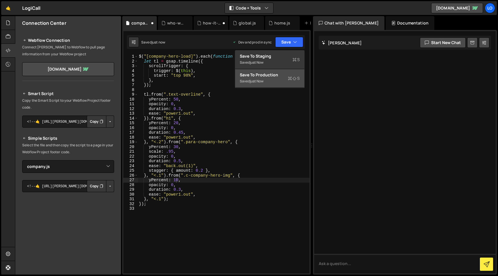
click at [286, 75] on div "Save to Production S" at bounding box center [270, 75] width 60 height 6
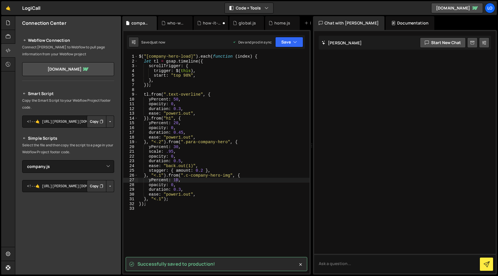
click at [177, 180] on div "$ ( "[company-hero-load]" ) . each ( function ( index ) { let tl = gsap . timel…" at bounding box center [224, 168] width 172 height 229
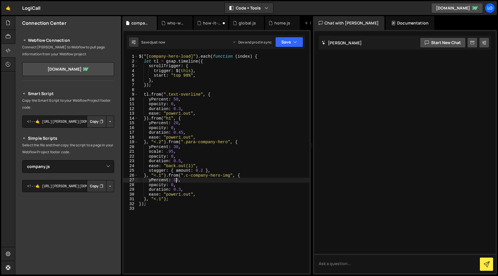
click at [177, 180] on div "$ ( "[company-hero-load]" ) . each ( function ( index ) { let tl = gsap . timel…" at bounding box center [224, 168] width 172 height 229
click at [293, 42] on button "Save" at bounding box center [289, 42] width 28 height 10
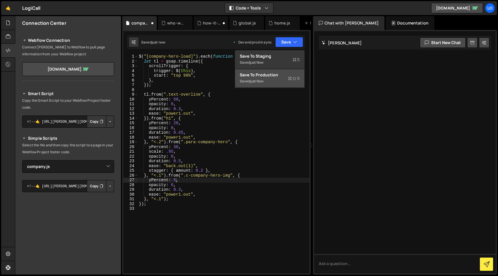
click at [287, 72] on button "Save to Production S Saved just now" at bounding box center [269, 78] width 69 height 19
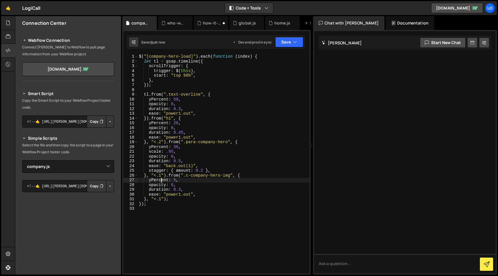
click at [162, 180] on div "$ ( "[company-hero-load]" ) . each ( function ( index ) { let tl = gsap . timel…" at bounding box center [224, 168] width 172 height 229
drag, startPoint x: 168, startPoint y: 181, endPoint x: 151, endPoint y: 180, distance: 17.0
click at [151, 180] on div "$ ( "[company-hero-load]" ) . each ( function ( index ) { let tl = gsap . timel…" at bounding box center [224, 168] width 172 height 229
click at [156, 181] on div "$ ( "[company-hero-load]" ) . each ( function ( index ) { let tl = gsap . timel…" at bounding box center [224, 168] width 172 height 229
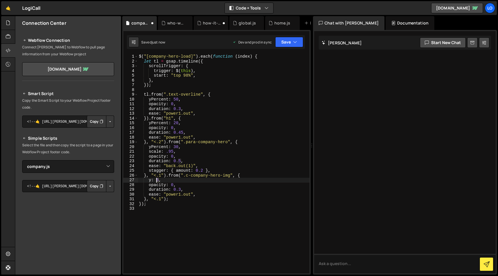
click at [156, 181] on div "$ ( "[company-hero-load]" ) . each ( function ( index ) { let tl = gsap . timel…" at bounding box center [224, 168] width 172 height 229
type textarea "y: "5rem","
click at [293, 40] on icon "button" at bounding box center [295, 42] width 4 height 6
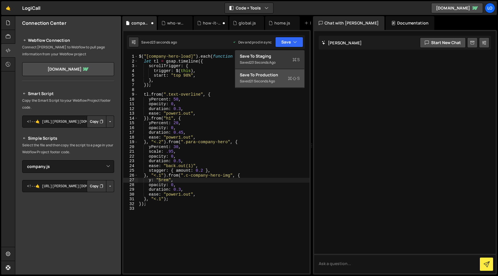
click at [301, 72] on button "Save to Production S Saved 21 seconds ago" at bounding box center [269, 78] width 69 height 19
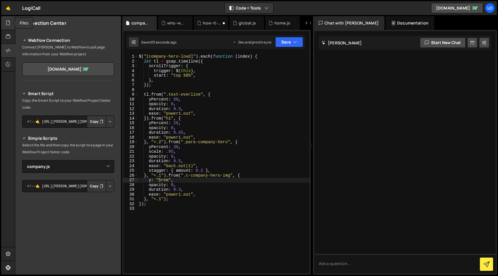
click at [12, 26] on div at bounding box center [8, 23] width 14 height 14
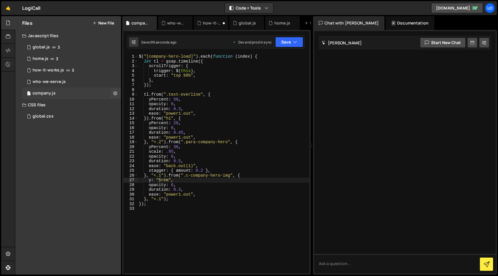
drag, startPoint x: 56, startPoint y: 78, endPoint x: 76, endPoint y: 89, distance: 23.2
click at [56, 78] on div "1 who-we-serve.js 0" at bounding box center [71, 82] width 99 height 12
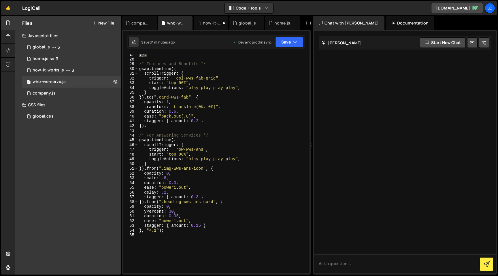
scroll to position [62, 0]
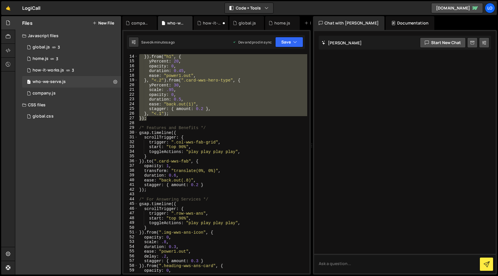
click at [243, 131] on div "}) . from ( "h1" , { yPercent : 20 , opacity : 0 , duration : 0.45 , ease : "po…" at bounding box center [222, 168] width 169 height 229
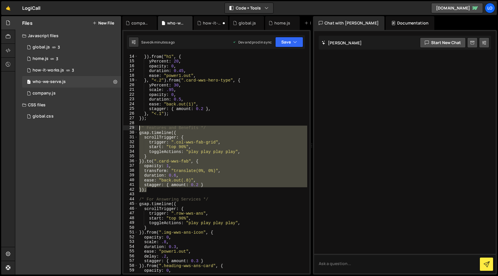
drag, startPoint x: 150, startPoint y: 192, endPoint x: 128, endPoint y: 126, distance: 69.1
click at [128, 126] on div "gsap.timeline({ 14 15 16 17 18 19 20 21 22 23 24 25 26 27 28 29 30 31 32 33 34 …" at bounding box center [216, 163] width 186 height 219
type textarea "/* Features and Benefits */ gsap.timeline({"
click at [71, 91] on div "1 company.js 0" at bounding box center [71, 94] width 99 height 12
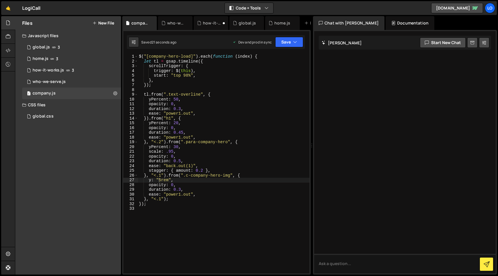
scroll to position [0, 0]
click at [193, 213] on div "$ ( "[company-hero-load]" ) . each ( function ( index ) { let tl = gsap . timel…" at bounding box center [224, 168] width 172 height 229
paste textarea "});"
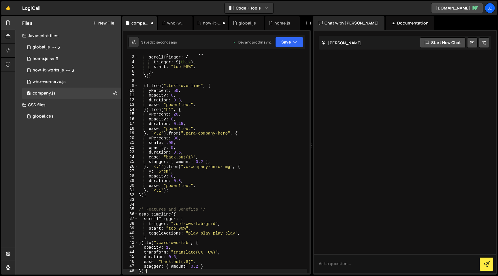
scroll to position [73, 0]
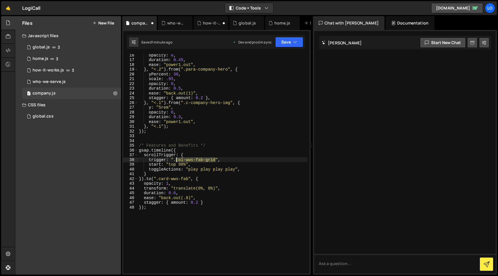
drag, startPoint x: 216, startPoint y: 159, endPoint x: 194, endPoint y: 164, distance: 22.3
click at [177, 159] on div "opacity : 0 , duration : 0.45 , ease : "power1.out" , } , "<.2" ) . from ( ".pa…" at bounding box center [223, 167] width 170 height 229
paste textarea "lection-list-company-team"
drag, startPoint x: 189, startPoint y: 179, endPoint x: 158, endPoint y: 179, distance: 30.6
click at [158, 179] on div "opacity : 0 , duration : 0.45 , ease : "power1.out" , } , "<.2" ) . from ( ".pa…" at bounding box center [223, 167] width 170 height 229
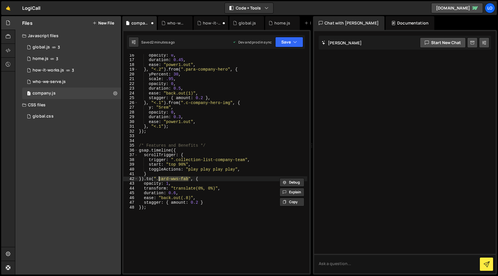
paste textarea "item-company-team"
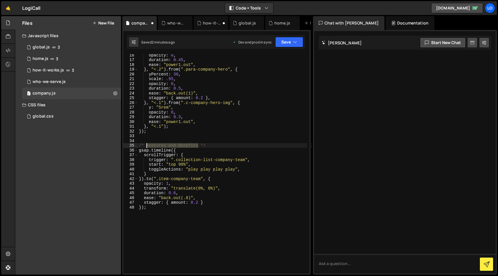
drag, startPoint x: 198, startPoint y: 145, endPoint x: 189, endPoint y: 152, distance: 12.3
click at [149, 145] on div "opacity : 0 , duration : 0.45 , ease : "power1.out" , } , "<.2" ) . from ( ".pa…" at bounding box center [223, 167] width 170 height 229
drag, startPoint x: 201, startPoint y: 179, endPoint x: 158, endPoint y: 178, distance: 42.7
click at [158, 178] on div "opacity : 0 , duration : 0.45 , ease : "power1.out" , } , "<.2" ) . from ( ".pa…" at bounding box center [223, 167] width 170 height 229
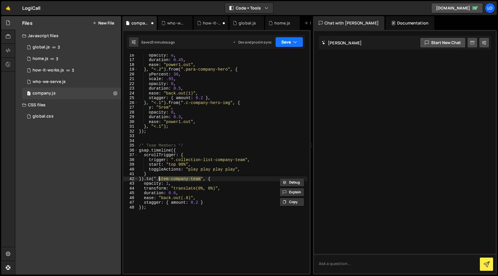
click at [294, 44] on icon "button" at bounding box center [295, 42] width 4 height 6
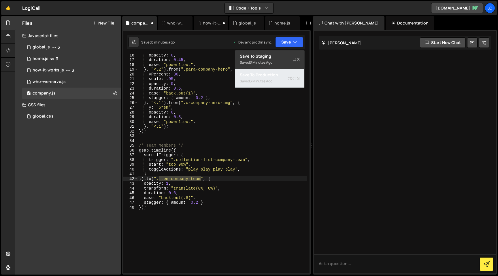
click at [276, 83] on div "Saved 3 minutes ago" at bounding box center [270, 81] width 60 height 7
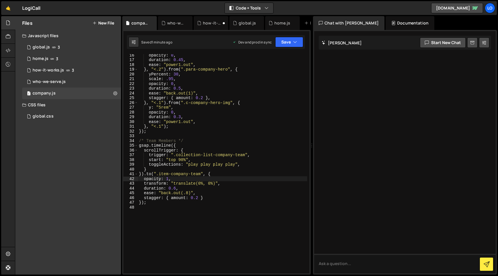
type textarea "ease: "back.out(.8)","
click at [207, 194] on div "opacity : 0 , duration : 0.45 , ease : "power1.out" , } , "<.2" ) . from ( ".pa…" at bounding box center [223, 167] width 170 height 229
click at [297, 44] on icon "button" at bounding box center [295, 42] width 4 height 6
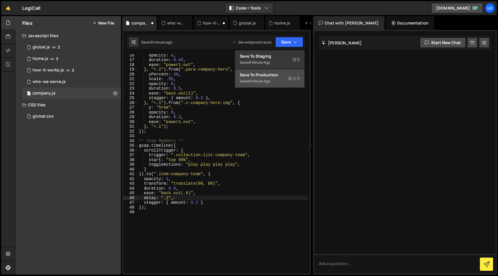
click at [288, 80] on icon at bounding box center [290, 79] width 4 height 6
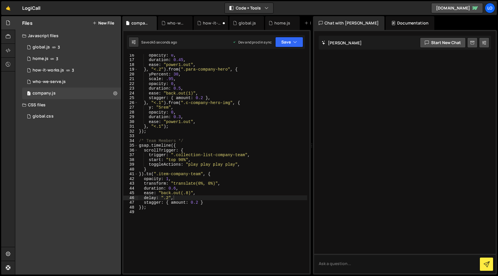
scroll to position [0, 0]
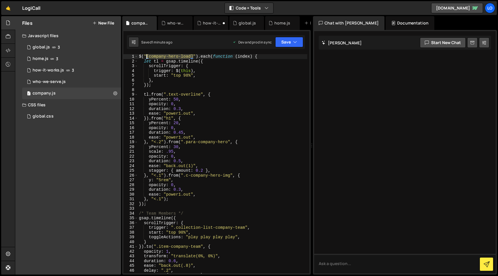
drag, startPoint x: 193, startPoint y: 56, endPoint x: 204, endPoint y: 78, distance: 24.2
click at [146, 57] on div "$ ( "[company-hero-load]" ) . each ( function ( index ) { let tl = gsap . timel…" at bounding box center [223, 168] width 170 height 229
click at [218, 95] on div "$ ( "[company-hero-load]" ) . each ( function ( index ) { let tl = gsap . timel…" at bounding box center [223, 168] width 170 height 229
drag, startPoint x: 229, startPoint y: 143, endPoint x: 186, endPoint y: 142, distance: 42.7
click at [186, 142] on div "$ ( "[company-hero-load]" ) . each ( function ( index ) { let tl = gsap . timel…" at bounding box center [223, 168] width 170 height 229
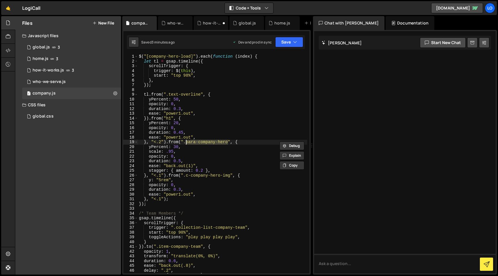
click at [202, 110] on div "$ ( "[company-hero-load]" ) . each ( function ( index ) { let tl = gsap . timel…" at bounding box center [223, 168] width 170 height 229
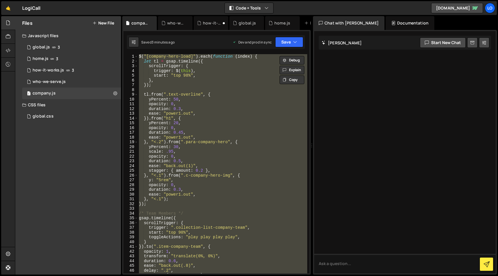
scroll to position [0, 0]
click at [202, 204] on div "$ ( "[company-hero-load]" ) . each ( function ( index ) { let tl = gsap . timel…" at bounding box center [223, 168] width 170 height 229
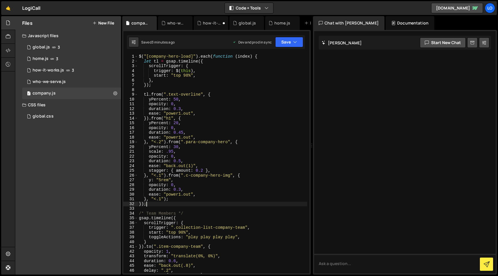
click at [157, 95] on div "$ ( "[company-hero-load]" ) . each ( function ( index ) { let tl = gsap . timel…" at bounding box center [223, 168] width 170 height 229
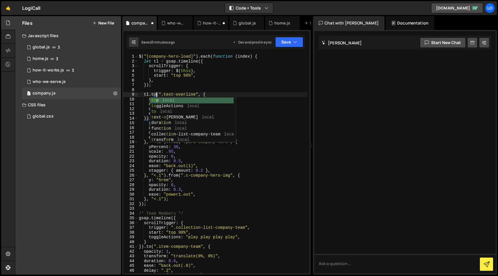
scroll to position [0, 1]
click at [136, 68] on span at bounding box center [136, 66] width 3 height 5
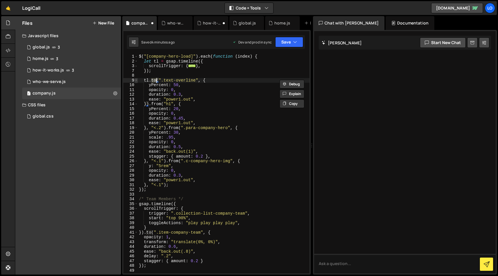
click at [136, 81] on span at bounding box center [136, 80] width 3 height 5
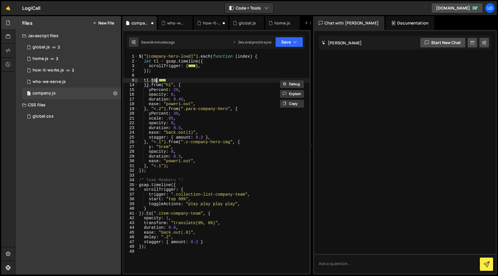
click at [136, 80] on span at bounding box center [136, 80] width 3 height 5
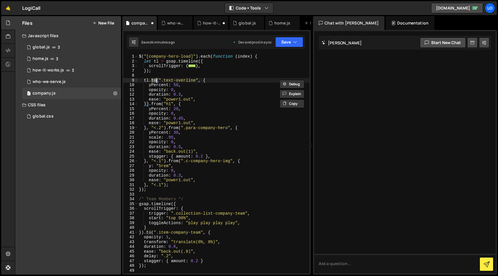
click at [155, 80] on div "$ ( "[company-hero-load]" ) . each ( function ( index ) { let tl = gsap . timel…" at bounding box center [224, 163] width 172 height 219
click at [155, 80] on div "$ ( "[company-hero-load]" ) . each ( function ( index ) { let tl = gsap . timel…" at bounding box center [224, 168] width 172 height 229
click at [156, 104] on div "$ ( "[company-hero-load]" ) . each ( function ( index ) { let tl = gsap . timel…" at bounding box center [224, 168] width 172 height 229
paste textarea "to"
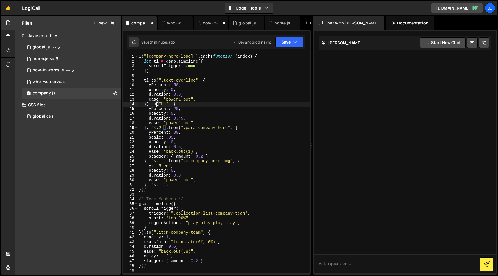
click at [173, 127] on div "$ ( "[company-hero-load]" ) . each ( function ( index ) { let tl = gsap . timel…" at bounding box center [224, 168] width 172 height 229
paste textarea "to"
click at [172, 161] on div "$ ( "[company-hero-load]" ) . each ( function ( index ) { let tl = gsap . timel…" at bounding box center [224, 168] width 172 height 229
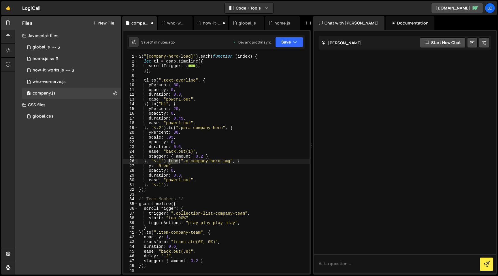
paste textarea "to"
click at [213, 168] on div "$ ( "[company-hero-load]" ) . each ( function ( index ) { let tl = gsap . timel…" at bounding box center [224, 168] width 172 height 229
drag, startPoint x: 226, startPoint y: 162, endPoint x: 181, endPoint y: 161, distance: 45.0
click at [181, 161] on div "$ ( "[company-hero-load]" ) . each ( function ( index ) { let tl = gsap . timel…" at bounding box center [224, 168] width 172 height 229
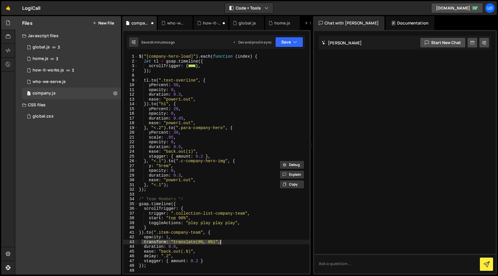
drag, startPoint x: 142, startPoint y: 242, endPoint x: 238, endPoint y: 241, distance: 95.8
click at [238, 241] on div "$ ( "[company-hero-load]" ) . each ( function ( index ) { let tl = gsap . timel…" at bounding box center [224, 168] width 172 height 229
click at [168, 247] on div "$ ( "[company-hero-load]" ) . each ( function ( index ) { let tl = gsap . timel…" at bounding box center [224, 168] width 172 height 229
drag, startPoint x: 144, startPoint y: 242, endPoint x: 230, endPoint y: 242, distance: 85.9
click at [230, 242] on div "$ ( "[company-hero-load]" ) . each ( function ( index ) { let tl = gsap . timel…" at bounding box center [224, 168] width 172 height 229
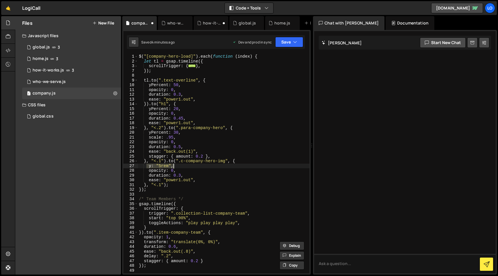
drag, startPoint x: 148, startPoint y: 167, endPoint x: 201, endPoint y: 166, distance: 53.4
click at [201, 166] on div "$ ( "[company-hero-load]" ) . each ( function ( index ) { let tl = gsap . timel…" at bounding box center [224, 168] width 172 height 229
paste textarea "transform: "translate(0%, 0%)"
click at [204, 166] on div "$ ( "[company-hero-load]" ) . each ( function ( index ) { let tl = gsap . timel…" at bounding box center [224, 168] width 172 height 229
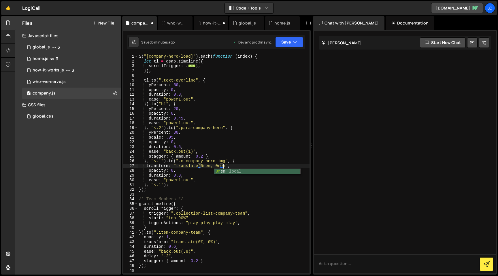
scroll to position [0, 6]
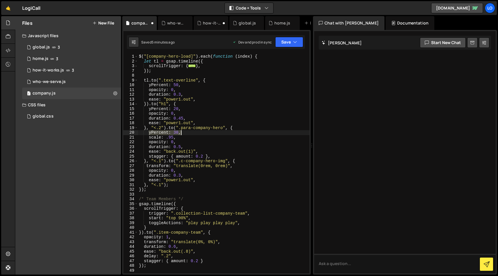
drag, startPoint x: 149, startPoint y: 134, endPoint x: 198, endPoint y: 131, distance: 50.0
click at [198, 131] on div "$ ( "[company-hero-load]" ) . each ( function ( index ) { let tl = gsap . timel…" at bounding box center [224, 168] width 172 height 229
paste textarea "transform: "translate(0%, 0%)""
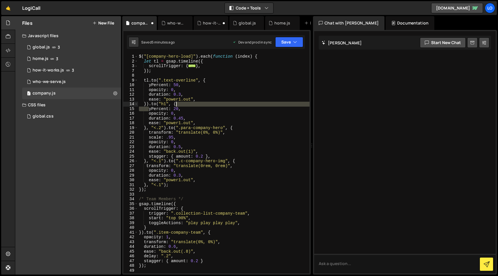
drag, startPoint x: 149, startPoint y: 108, endPoint x: 216, endPoint y: 106, distance: 67.8
click at [216, 106] on div "$ ( "[company-hero-load]" ) . each ( function ( index ) { let tl = gsap . timel…" at bounding box center [224, 168] width 172 height 229
paste textarea "transform: "translate(0%, 0%)","
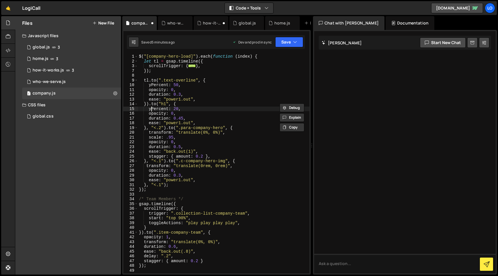
click at [152, 109] on div "$ ( "[company-hero-load]" ) . each ( function ( index ) { let tl = gsap . timel…" at bounding box center [224, 168] width 172 height 229
drag, startPoint x: 150, startPoint y: 109, endPoint x: 207, endPoint y: 110, distance: 56.5
click at [207, 110] on div "$ ( "[company-hero-load]" ) . each ( function ( index ) { let tl = gsap . timel…" at bounding box center [224, 168] width 172 height 229
paste textarea "transform: "translate(0%, 0%)""
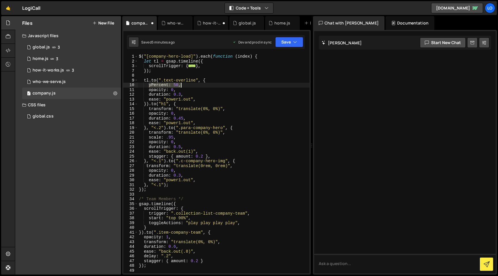
drag, startPoint x: 151, startPoint y: 85, endPoint x: 207, endPoint y: 85, distance: 55.1
click at [204, 85] on div "$ ( "[company-hero-load]" ) . each ( function ( index ) { let tl = gsap . timel…" at bounding box center [224, 168] width 172 height 229
paste textarea "transform: "translate(0%, 0%)""
drag, startPoint x: 145, startPoint y: 236, endPoint x: 177, endPoint y: 147, distance: 95.5
click at [193, 235] on div "$ ( "[company-hero-load]" ) . each ( function ( index ) { let tl = gsap . timel…" at bounding box center [224, 168] width 172 height 229
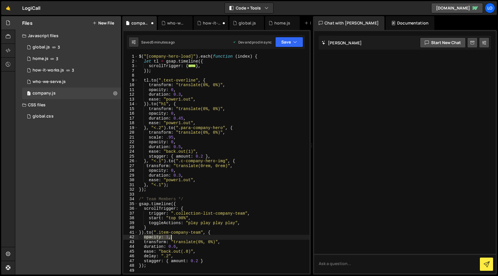
scroll to position [0, 2]
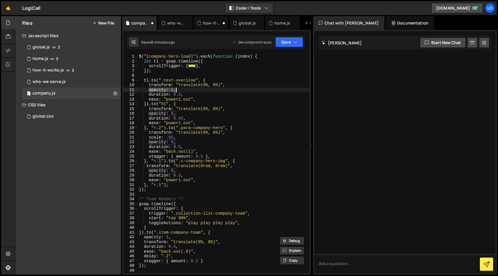
drag, startPoint x: 153, startPoint y: 89, endPoint x: 201, endPoint y: 89, distance: 48.2
click at [201, 89] on div "$ ( "[company-hero-load]" ) . each ( function ( index ) { let tl = gsap . timel…" at bounding box center [224, 168] width 172 height 229
paste textarea "1"
drag, startPoint x: 149, startPoint y: 114, endPoint x: 209, endPoint y: 113, distance: 60.6
click at [209, 113] on div "$ ( "[company-hero-load]" ) . each ( function ( index ) { let tl = gsap . timel…" at bounding box center [224, 168] width 172 height 229
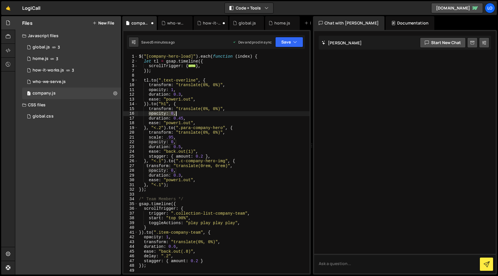
paste textarea "1"
drag, startPoint x: 149, startPoint y: 142, endPoint x: 184, endPoint y: 159, distance: 38.8
click at [191, 142] on div "$ ( "[company-hero-load]" ) . each ( function ( index ) { let tl = gsap . timel…" at bounding box center [224, 168] width 172 height 229
paste textarea "1"
drag, startPoint x: 149, startPoint y: 172, endPoint x: 213, endPoint y: 172, distance: 64.0
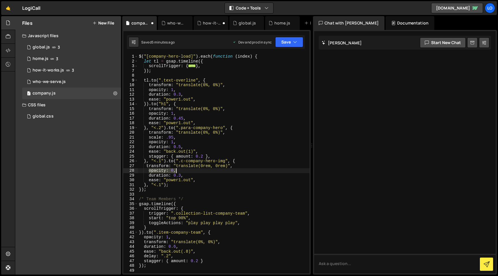
click at [205, 170] on div "$ ( "[company-hero-load]" ) . each ( function ( index ) { let tl = gsap . timel…" at bounding box center [224, 168] width 172 height 229
paste textarea "1"
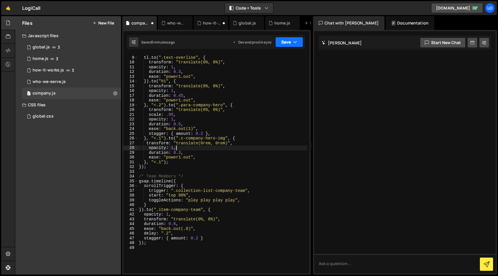
type textarea "opacity: 1,"
click at [290, 44] on button "Save" at bounding box center [289, 42] width 28 height 10
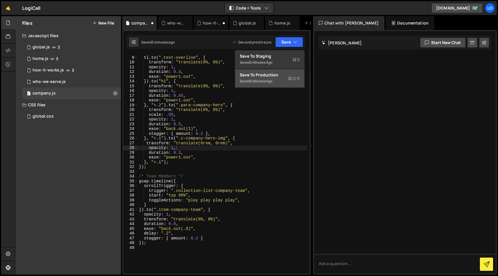
click at [287, 79] on div "Saved 5 minutes ago" at bounding box center [270, 81] width 60 height 7
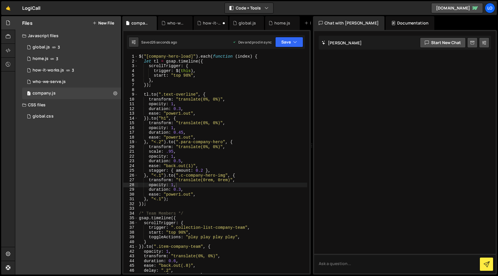
scroll to position [0, 0]
click at [68, 83] on div "1 who-we-serve.js 0" at bounding box center [71, 82] width 99 height 12
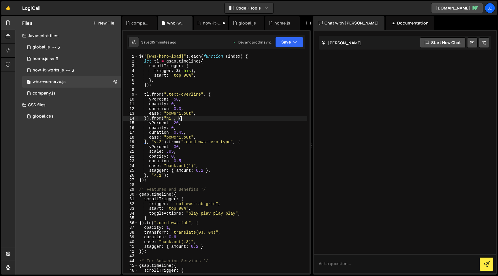
click at [209, 120] on div "$ ( "[wws-hero-load]" ) . each ( function ( index ) { let tl = gsap . timeline …" at bounding box center [222, 168] width 169 height 229
click at [262, 56] on div "$ ( "[wws-hero-load]" ) . each ( function ( index ) { let tl = gsap . timeline …" at bounding box center [222, 168] width 169 height 229
drag, startPoint x: 185, startPoint y: 56, endPoint x: 147, endPoint y: 58, distance: 37.8
click at [147, 58] on div "$ ( "[wws-hero-load]" ) . each ( function ( index ) { let tl = gsap . timeline …" at bounding box center [222, 168] width 169 height 229
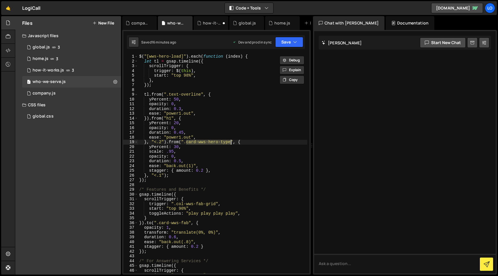
drag, startPoint x: 186, startPoint y: 142, endPoint x: 230, endPoint y: 140, distance: 44.4
click at [230, 140] on div "$ ( "[wws-hero-load]" ) . each ( function ( index ) { let tl = gsap . timeline …" at bounding box center [222, 168] width 169 height 229
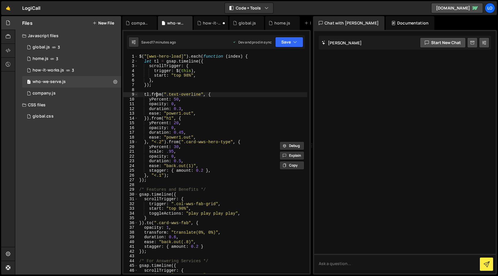
click at [157, 94] on div "$ ( "[wws-hero-load]" ) . each ( function ( index ) { let tl = gsap . timeline …" at bounding box center [222, 168] width 169 height 229
click at [146, 74] on div "$ ( "[wws-hero-load]" ) . each ( function ( index ) { let tl = gsap . timeline …" at bounding box center [222, 168] width 169 height 229
click at [153, 95] on div "$ ( "[wws-hero-load]" ) . each ( function ( index ) { let tl = gsap . timeline …" at bounding box center [222, 168] width 169 height 229
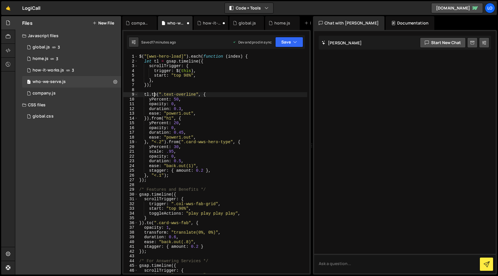
click at [153, 95] on div "$ ( "[wws-hero-load]" ) . each ( function ( index ) { let tl = gsap . timeline …" at bounding box center [222, 168] width 169 height 229
click at [157, 119] on div "$ ( "[wws-hero-load]" ) . each ( function ( index ) { let tl = gsap . timeline …" at bounding box center [222, 168] width 169 height 229
paste textarea "to"
click at [175, 142] on div "$ ( "[wws-hero-load]" ) . each ( function ( index ) { let tl = gsap . timeline …" at bounding box center [222, 168] width 169 height 229
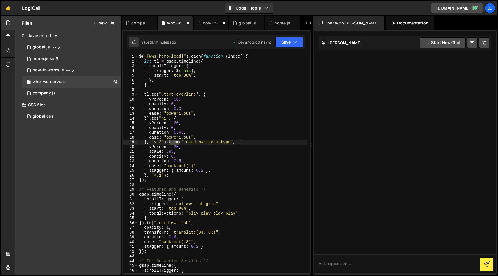
click at [175, 142] on div "$ ( "[wws-hero-load]" ) . each ( function ( index ) { let tl = gsap . timeline …" at bounding box center [222, 168] width 169 height 229
paste textarea "to"
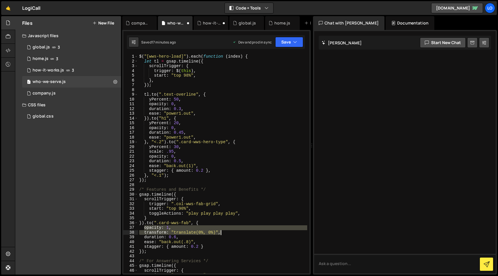
drag, startPoint x: 144, startPoint y: 228, endPoint x: 237, endPoint y: 232, distance: 92.7
click at [237, 232] on div "$ ( "[wws-hero-load]" ) . each ( function ( index ) { let tl = gsap . timeline …" at bounding box center [222, 168] width 169 height 229
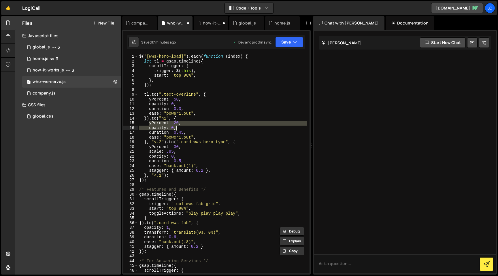
drag, startPoint x: 169, startPoint y: 125, endPoint x: 188, endPoint y: 127, distance: 18.9
click at [188, 127] on div "$ ( "[wws-hero-load]" ) . each ( function ( index ) { let tl = gsap . timeline …" at bounding box center [222, 168] width 169 height 229
paste textarea "transform: "translate(0%, 0%)""
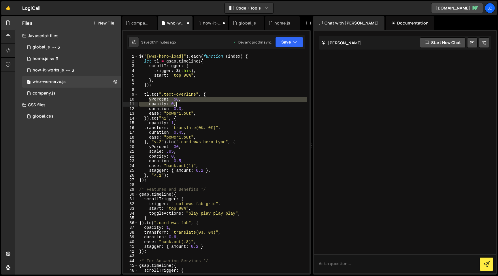
drag, startPoint x: 149, startPoint y: 100, endPoint x: 193, endPoint y: 104, distance: 44.3
click at [193, 104] on div "$ ( "[wws-hero-load]" ) . each ( function ( index ) { let tl = gsap . timeline …" at bounding box center [222, 168] width 169 height 229
paste textarea "transform: "translate(0%, 0%)""
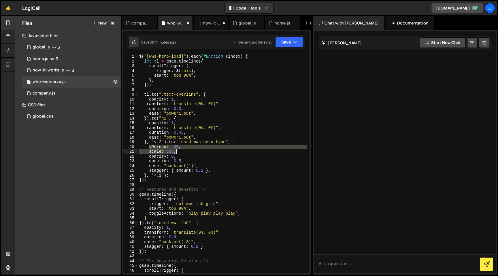
drag, startPoint x: 149, startPoint y: 148, endPoint x: 187, endPoint y: 151, distance: 38.8
click at [187, 151] on div "$ ( "[wws-hero-load]" ) . each ( function ( index ) { let tl = gsap . timeline …" at bounding box center [222, 168] width 169 height 229
paste textarea "transform: "translate(0%, 0%)""
click at [158, 147] on div "$ ( "[wws-hero-load]" ) . each ( function ( index ) { let tl = gsap . timeline …" at bounding box center [222, 163] width 169 height 219
drag, startPoint x: 149, startPoint y: 147, endPoint x: 203, endPoint y: 147, distance: 54.2
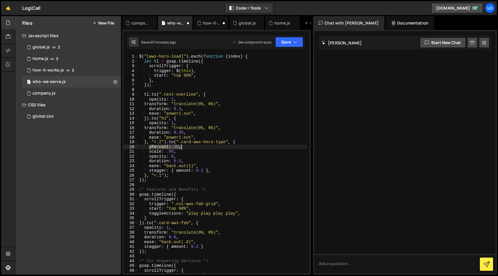
click at [203, 147] on div "$ ( "[wws-hero-load]" ) . each ( function ( index ) { let tl = gsap . timeline …" at bounding box center [222, 168] width 169 height 229
paste textarea "transform: "translate(0%, 0%)""
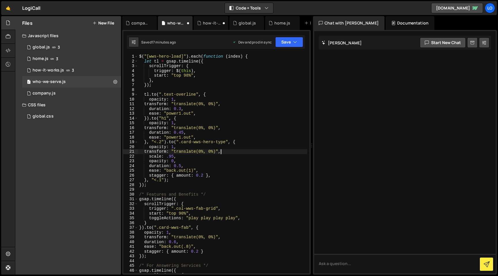
click at [168, 161] on div "$ ( "[wws-hero-load]" ) . each ( function ( index ) { let tl = gsap . timeline …" at bounding box center [222, 168] width 169 height 229
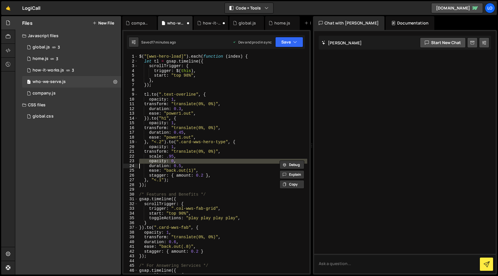
click at [168, 161] on div "$ ( "[wws-hero-load]" ) . each ( function ( index ) { let tl = gsap . timeline …" at bounding box center [222, 168] width 169 height 229
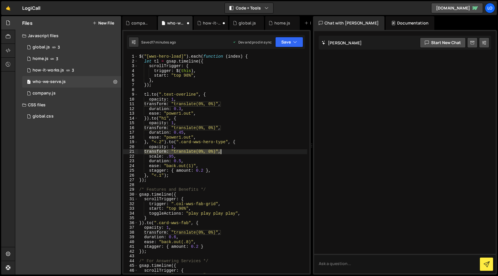
drag, startPoint x: 143, startPoint y: 152, endPoint x: 242, endPoint y: 153, distance: 98.4
click at [242, 153] on div "$ ( "[wws-hero-load]" ) . each ( function ( index ) { let tl = gsap . timeline …" at bounding box center [222, 168] width 169 height 229
type textarea "transform: "translate(0%, 0%)","
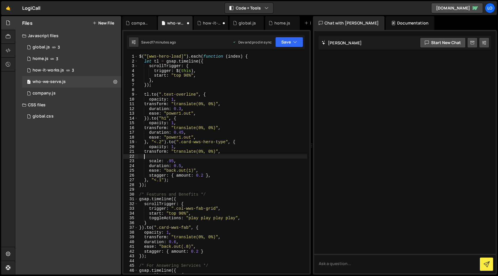
scroll to position [0, 0]
paste textarea "transform: "translate(0%, 0%)","
click at [187, 157] on div "$ ( "[wws-hero-load]" ) . each ( function ( index ) { let tl = gsap . timeline …" at bounding box center [222, 168] width 169 height 229
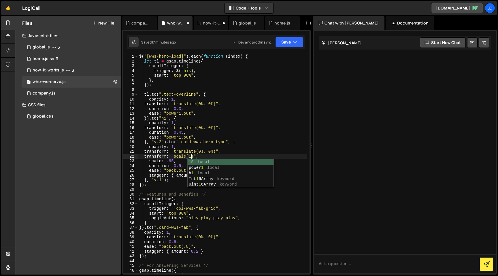
click at [209, 155] on div "$ ( "[wws-hero-load]" ) . each ( function ( index ) { let tl = gsap . timeline …" at bounding box center [222, 168] width 169 height 229
click at [209, 163] on div "$ ( "[wws-hero-load]" ) . each ( function ( index ) { let tl = gsap . timeline …" at bounding box center [222, 168] width 169 height 229
click at [209, 164] on div "$ ( "[wws-hero-load]" ) . each ( function ( index ) { let tl = gsap . timeline …" at bounding box center [222, 168] width 169 height 229
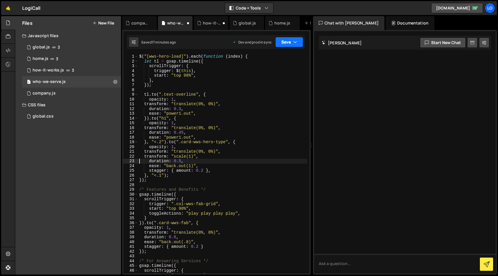
click at [284, 43] on button "Save" at bounding box center [289, 42] width 28 height 10
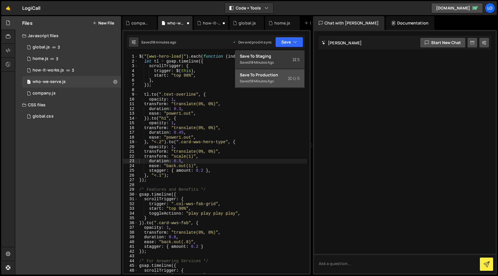
click at [286, 81] on div "Saved 18 minutes ago" at bounding box center [270, 81] width 60 height 7
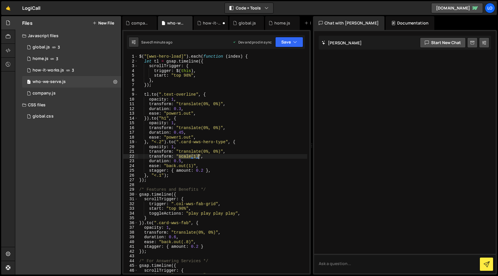
drag, startPoint x: 178, startPoint y: 157, endPoint x: 199, endPoint y: 156, distance: 20.5
click at [199, 156] on div "$ ( "[wws-hero-load]" ) . each ( function ( index ) { let tl = gsap . timeline …" at bounding box center [222, 168] width 169 height 229
click at [221, 153] on div "$ ( "[wws-hero-load]" ) . each ( function ( index ) { let tl = gsap . timeline …" at bounding box center [222, 168] width 169 height 229
paste textarea "scale(1)"
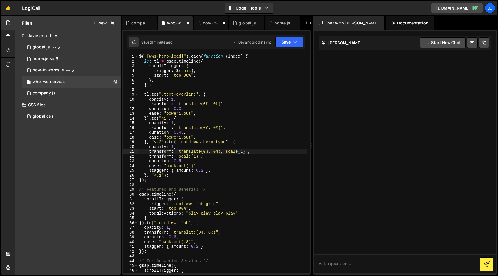
click at [224, 158] on div "$ ( "[wws-hero-load]" ) . each ( function ( index ) { let tl = gsap . timeline …" at bounding box center [222, 168] width 169 height 229
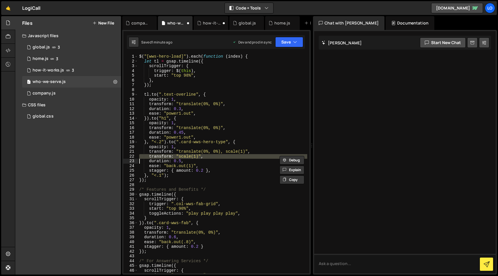
click at [224, 158] on div "$ ( "[wws-hero-load]" ) . each ( function ( index ) { let tl = gsap . timeline …" at bounding box center [222, 168] width 169 height 229
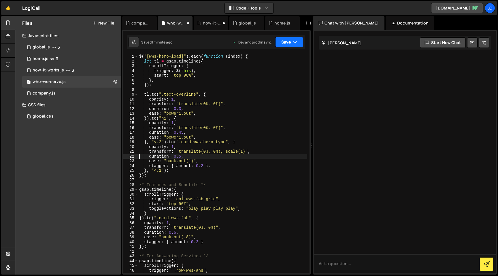
click at [296, 40] on icon "button" at bounding box center [295, 42] width 4 height 6
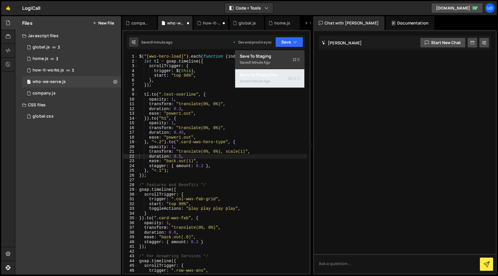
click at [276, 74] on div "Save to Production S" at bounding box center [270, 75] width 60 height 6
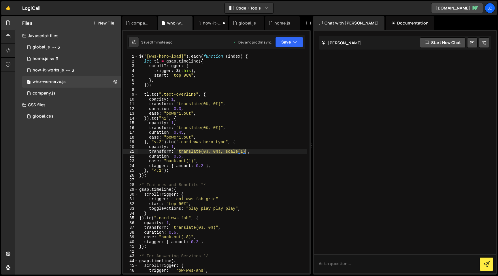
drag, startPoint x: 178, startPoint y: 152, endPoint x: 246, endPoint y: 153, distance: 68.1
click at [246, 153] on div "$ ( "[wws-hero-load]" ) . each ( function ( index ) { let tl = gsap . timeline …" at bounding box center [222, 168] width 169 height 229
paste textarea "scale(0.95) translate(0%, 30%);"
click at [246, 152] on div "$ ( "[wws-hero-load]" ) . each ( function ( index ) { let tl = gsap . timeline …" at bounding box center [222, 168] width 169 height 229
click at [203, 152] on div "$ ( "[wws-hero-load]" ) . each ( function ( index ) { let tl = gsap . timeline …" at bounding box center [222, 168] width 169 height 229
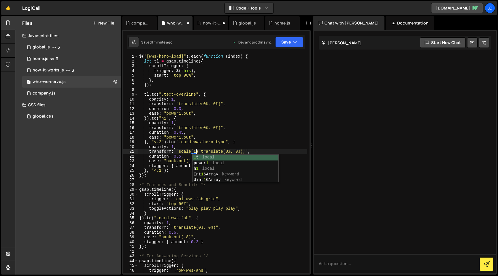
scroll to position [0, 4]
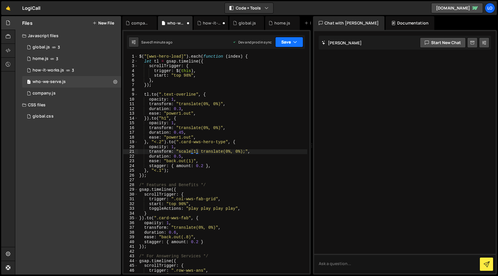
click at [296, 42] on icon "button" at bounding box center [295, 42] width 4 height 6
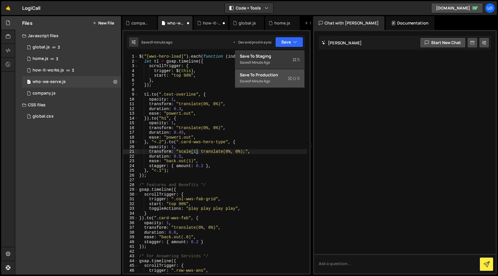
click at [277, 80] on div "Saved 1 minute ago" at bounding box center [270, 81] width 60 height 7
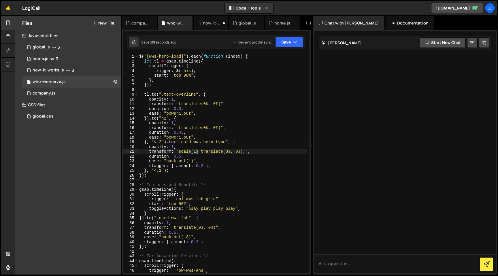
click at [247, 152] on div "$ ( "[wws-hero-load]" ) . each ( function ( index ) { let tl = gsap . timeline …" at bounding box center [222, 168] width 169 height 229
click at [287, 40] on button "Save" at bounding box center [289, 42] width 28 height 10
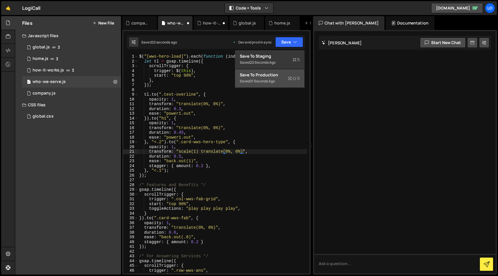
click at [293, 73] on div "Save to Production S" at bounding box center [270, 75] width 60 height 6
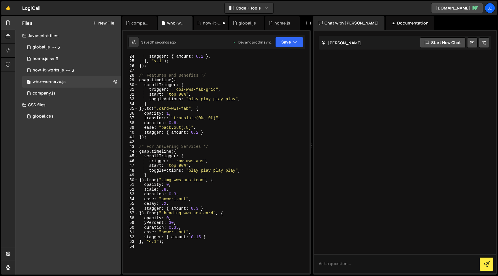
scroll to position [110, 0]
drag, startPoint x: 204, startPoint y: 181, endPoint x: 162, endPoint y: 181, distance: 41.2
click at [162, 181] on div "stagger : { amount : 0.2 } , } , "<.1" ) ; }) ; /* Features and Benefits */ gsa…" at bounding box center [222, 168] width 169 height 229
drag, startPoint x: 214, startPoint y: 214, endPoint x: 163, endPoint y: 214, distance: 51.0
click at [163, 214] on div "stagger : { amount : 0.2 } , } , "<.1" ) ; }) ; /* Features and Benefits */ gsa…" at bounding box center [222, 168] width 169 height 229
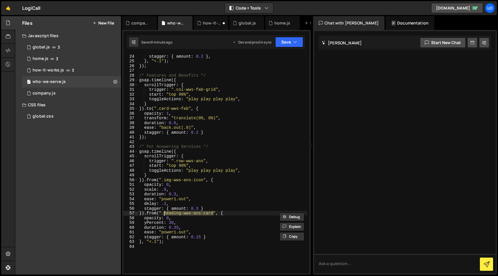
click at [151, 179] on div "stagger : { amount : 0.2 } , } , "<.1" ) ; }) ; /* Features and Benefits */ gsa…" at bounding box center [222, 168] width 169 height 229
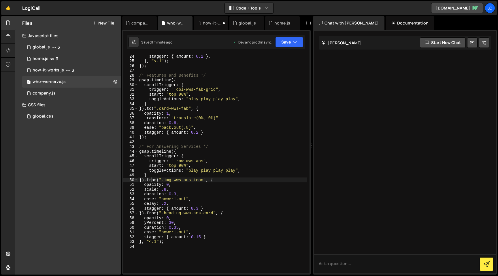
click at [151, 179] on div "stagger : { amount : 0.2 } , } , "<.1" ) ; }) ; /* Features and Benefits */ gsa…" at bounding box center [222, 168] width 169 height 229
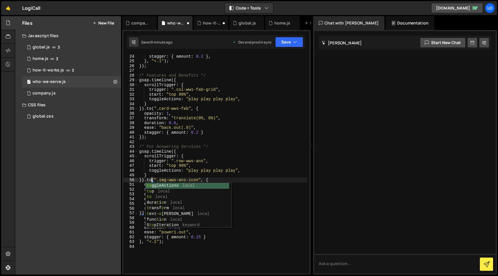
click at [158, 165] on div "stagger : { amount : 0.2 } , } , "<.1" ) ; }) ; /* Features and Benefits */ gsa…" at bounding box center [222, 168] width 169 height 229
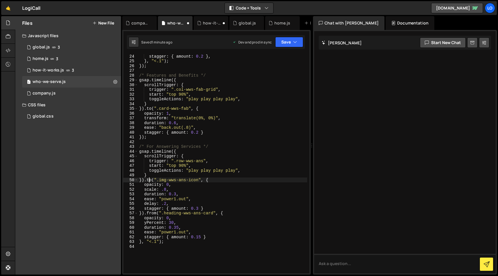
click at [149, 179] on div "stagger : { amount : 0.2 } , } , "<.1" ) ; }) ; /* Features and Benefits */ gsa…" at bounding box center [222, 168] width 169 height 229
click at [149, 211] on div "stagger : { amount : 0.2 } , } , "<.1" ) ; }) ; /* Features and Benefits */ gsa…" at bounding box center [222, 168] width 169 height 229
click at [149, 212] on div "stagger : { amount : 0.2 } , } , "<.1" ) ; }) ; /* Features and Benefits */ gsa…" at bounding box center [222, 168] width 169 height 229
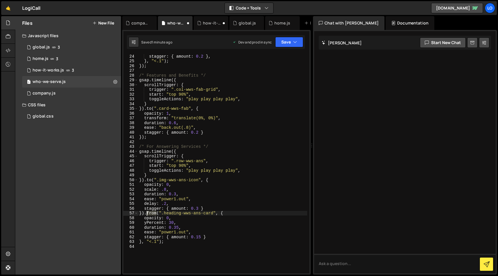
click at [149, 212] on div "stagger : { amount : 0.2 } , } , "<.1" ) ; }) ; /* Features and Benefits */ gsa…" at bounding box center [222, 168] width 169 height 229
paste textarea "to"
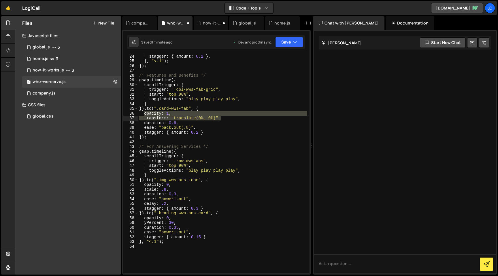
drag, startPoint x: 143, startPoint y: 114, endPoint x: 250, endPoint y: 118, distance: 106.8
click at [250, 118] on div "stagger : { amount : 0.2 } , } , "<.1" ) ; }) ; /* Features and Benefits */ gsa…" at bounding box center [222, 168] width 169 height 229
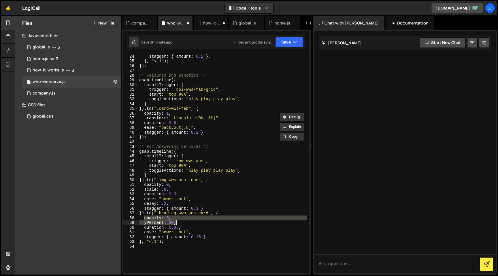
drag, startPoint x: 144, startPoint y: 218, endPoint x: 188, endPoint y: 225, distance: 45.0
click at [188, 225] on div "stagger : { amount : 0.2 } , } , "<.1" ) ; }) ; /* Features and Benefits */ gsa…" at bounding box center [222, 168] width 169 height 229
paste textarea "transform: "translate(0%, 0%)""
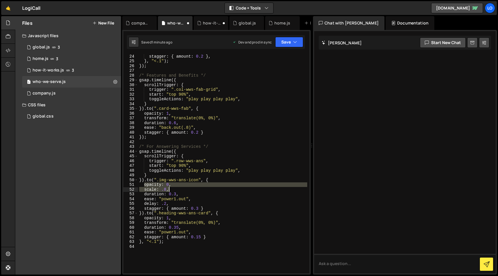
drag, startPoint x: 144, startPoint y: 185, endPoint x: 188, endPoint y: 190, distance: 44.7
click at [188, 190] on div "stagger : { amount : 0.2 } , } , "<.1" ) ; }) ; /* Features and Benefits */ gsa…" at bounding box center [222, 168] width 169 height 229
paste textarea "transform: "translate(0%, 0%)""
click at [183, 190] on div "stagger : { amount : 0.2 } , } , "<.1" ) ; }) ; /* Features and Benefits */ gsa…" at bounding box center [222, 168] width 169 height 229
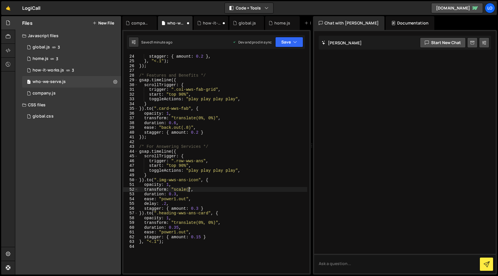
scroll to position [0, 3]
type textarea "transform: "scale(1)","
click at [294, 36] on div "Saved 2 minutes ago Dev and prod in sync Upgrade to Edit Save Save to Staging S…" at bounding box center [216, 42] width 178 height 14
drag, startPoint x: 294, startPoint y: 42, endPoint x: 292, endPoint y: 61, distance: 18.6
click at [295, 42] on icon "button" at bounding box center [295, 42] width 4 height 6
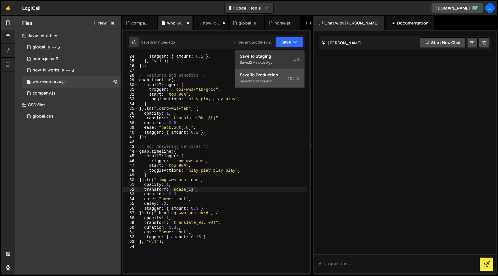
click at [286, 80] on div "Saved 2 minutes ago" at bounding box center [270, 81] width 60 height 7
